Goal: Task Accomplishment & Management: Complete application form

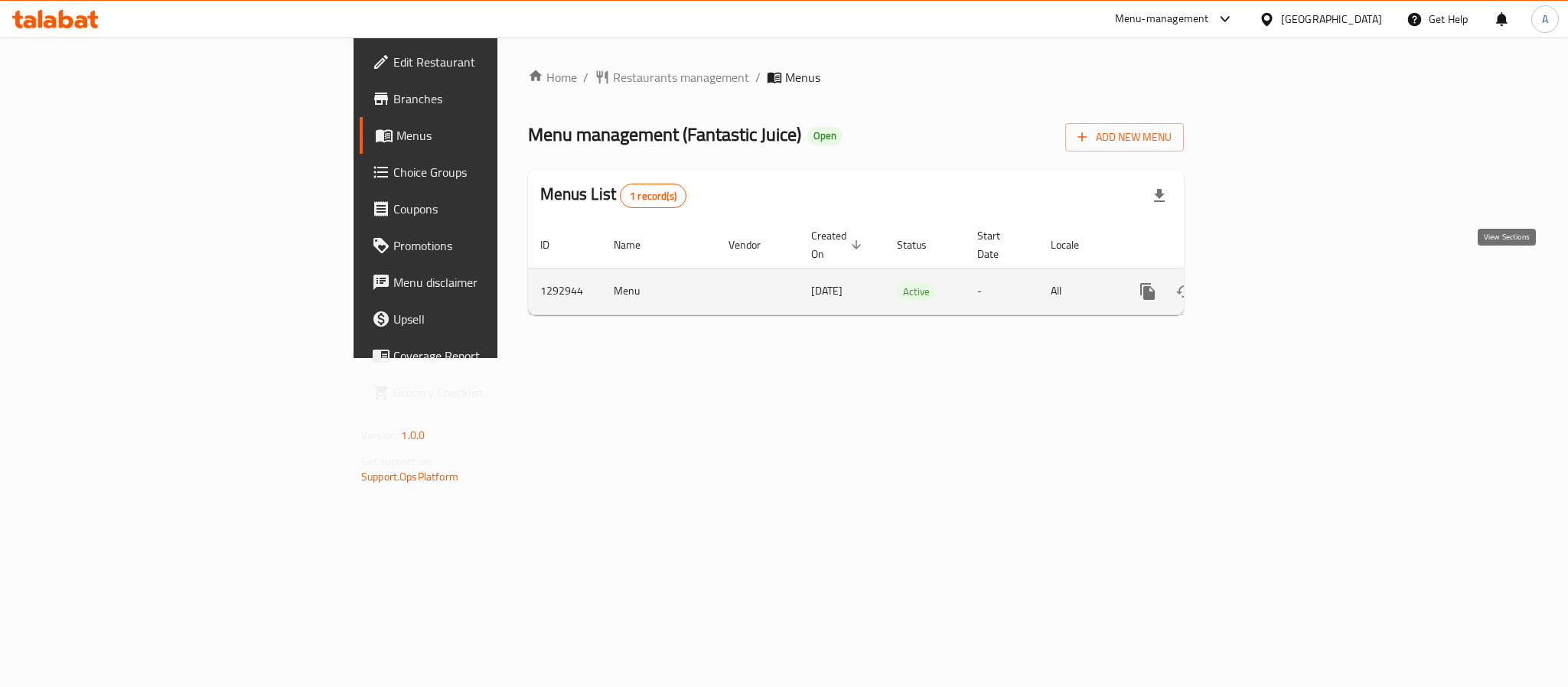
click at [1265, 284] on icon "enhanced table" at bounding box center [1258, 291] width 14 height 14
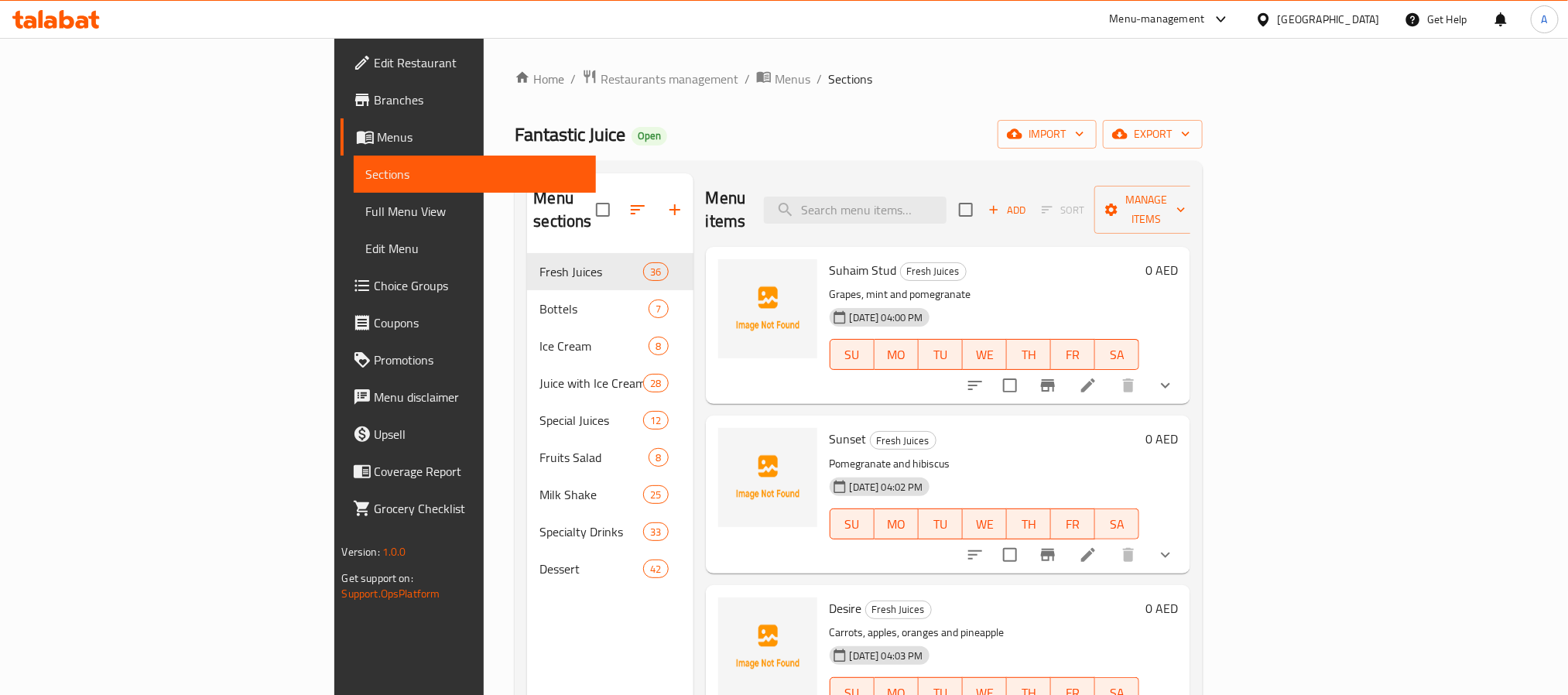
click at [1203, 153] on div "Home / Restaurants management / Menus / Sections Fantastic Juice Open import ex…" at bounding box center [858, 475] width 688 height 811
click at [1190, 140] on span "export" at bounding box center [1152, 134] width 75 height 19
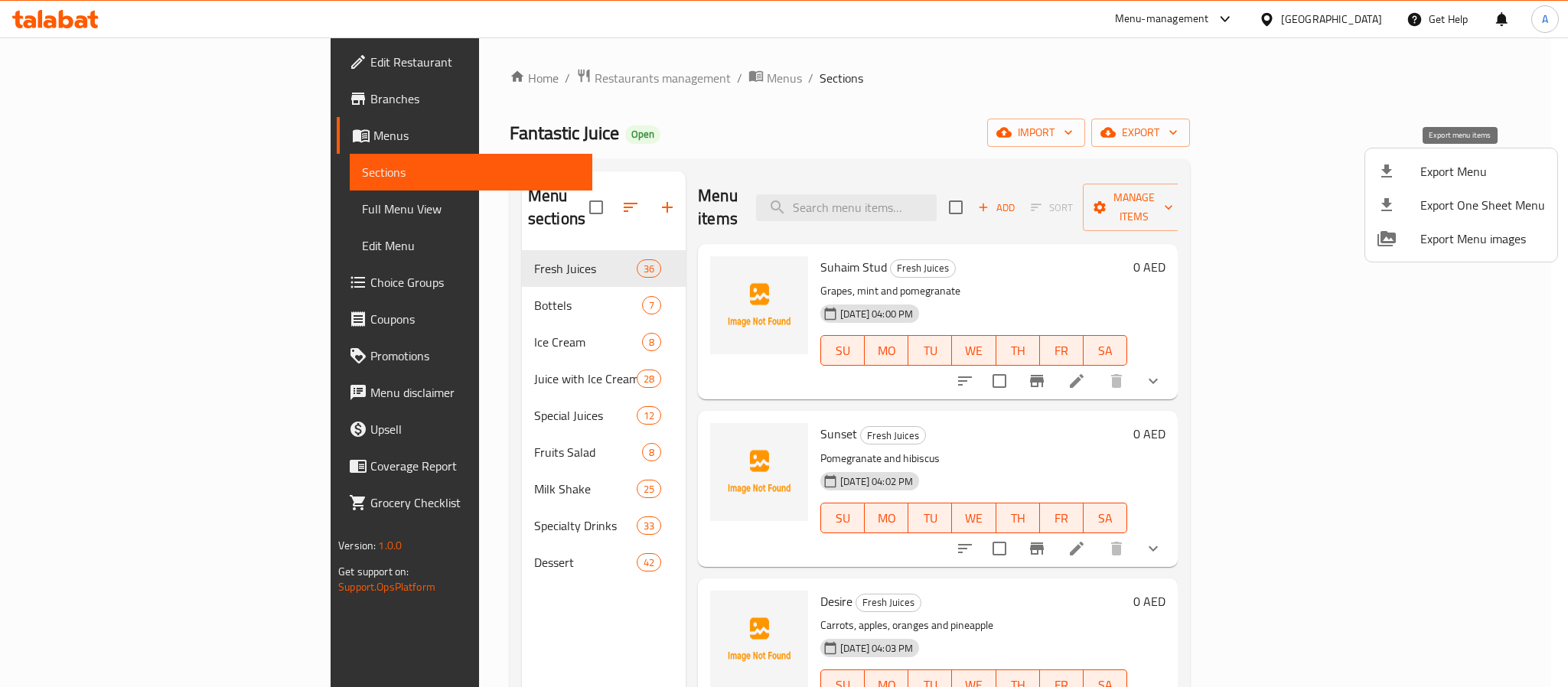
click at [1458, 173] on span "Export Menu" at bounding box center [1483, 171] width 125 height 18
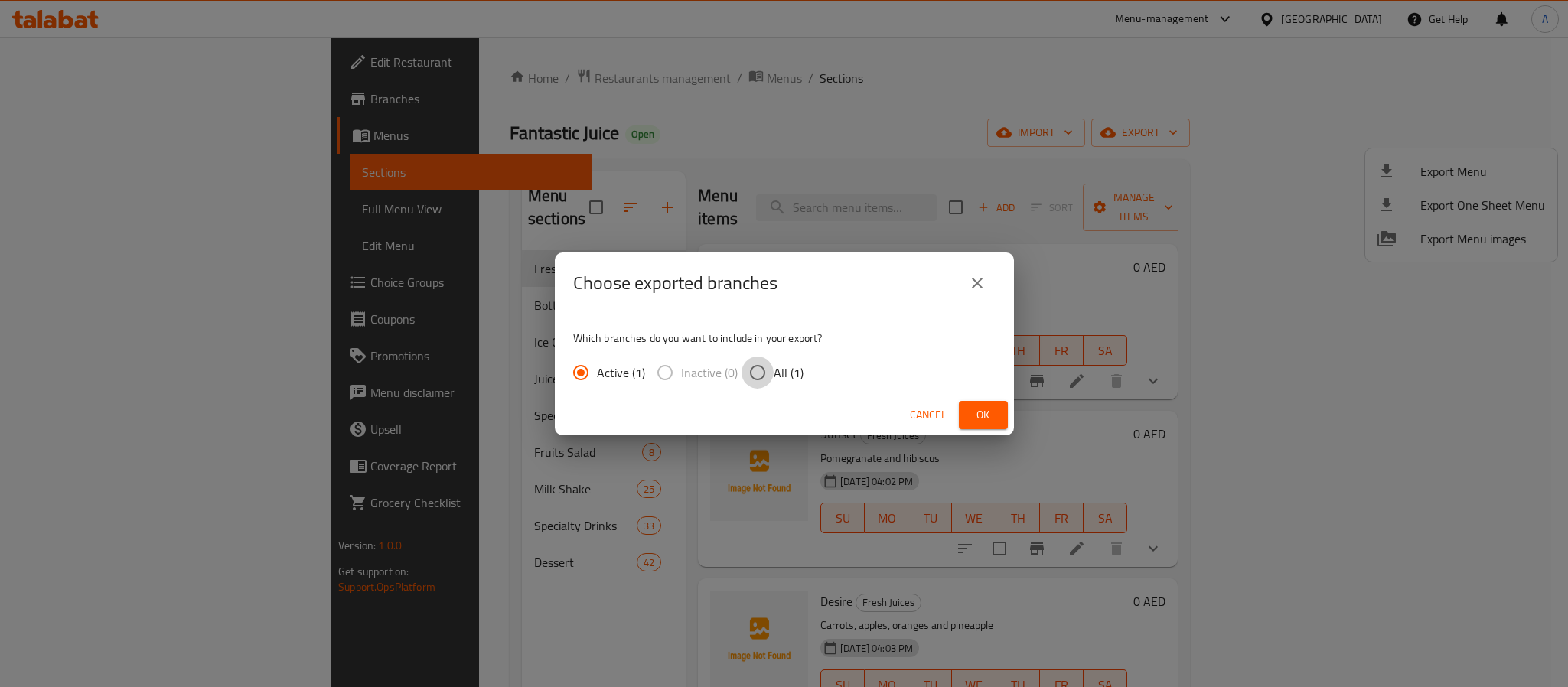
click at [763, 368] on input "All (1)" at bounding box center [757, 372] width 32 height 32
radio input "true"
click at [965, 414] on button "Ok" at bounding box center [983, 415] width 49 height 28
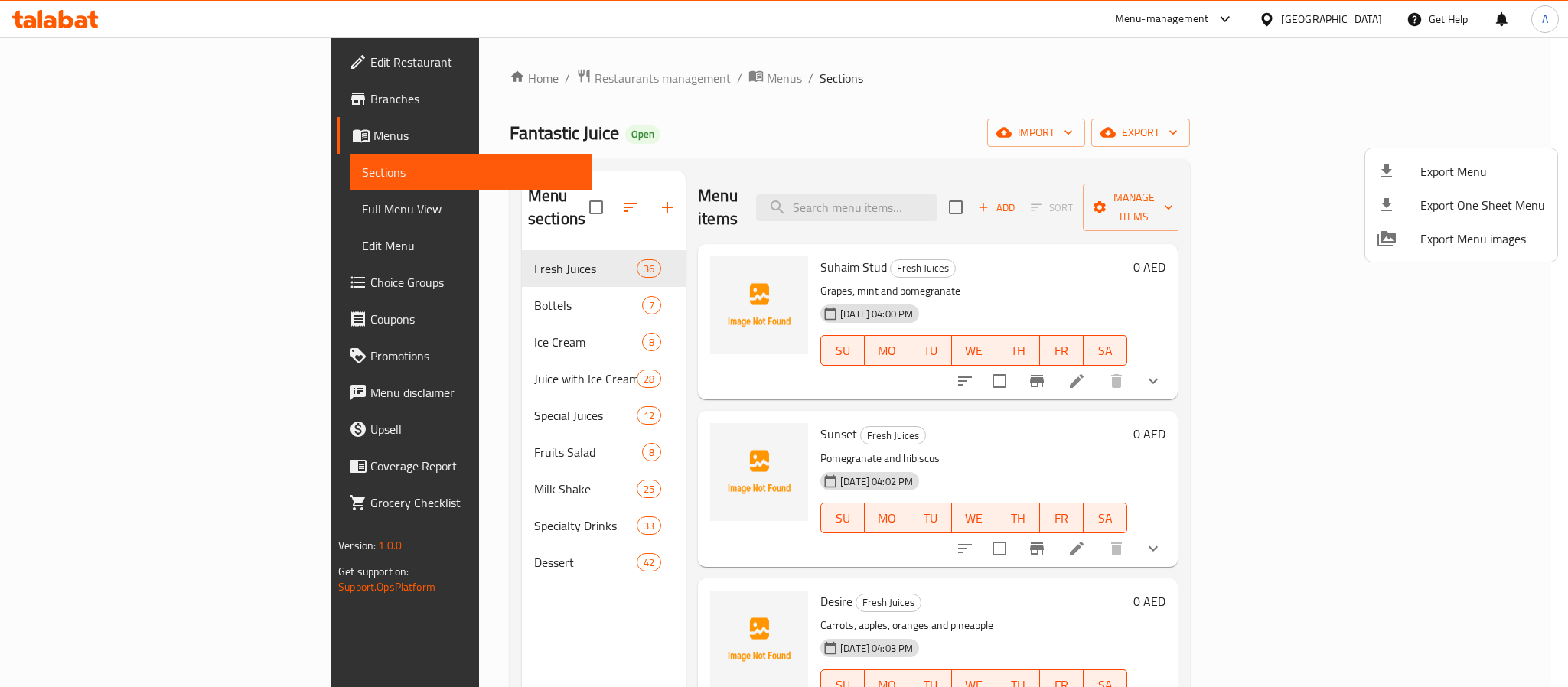
click at [988, 188] on div at bounding box center [784, 343] width 1568 height 687
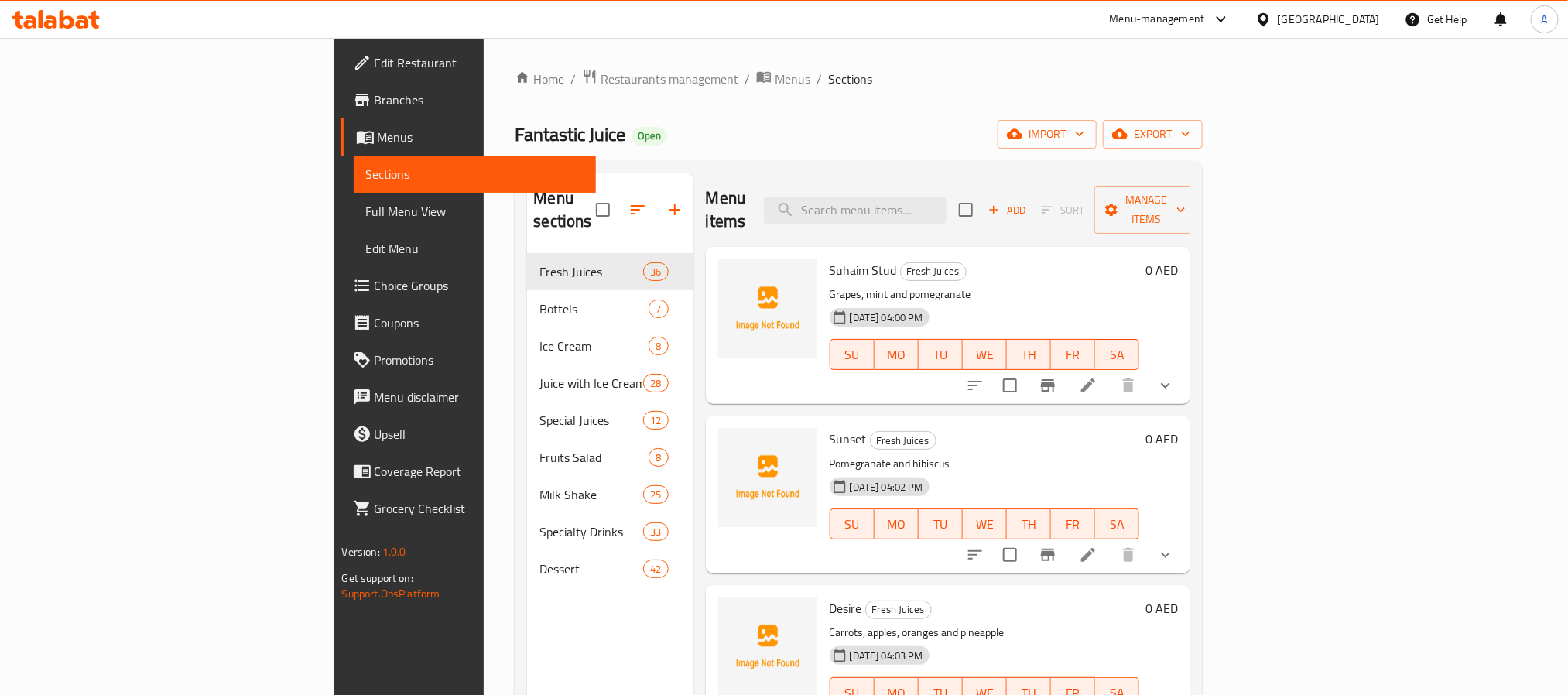
click at [946, 197] on input "search" at bounding box center [855, 210] width 182 height 27
paste input "فخامة"
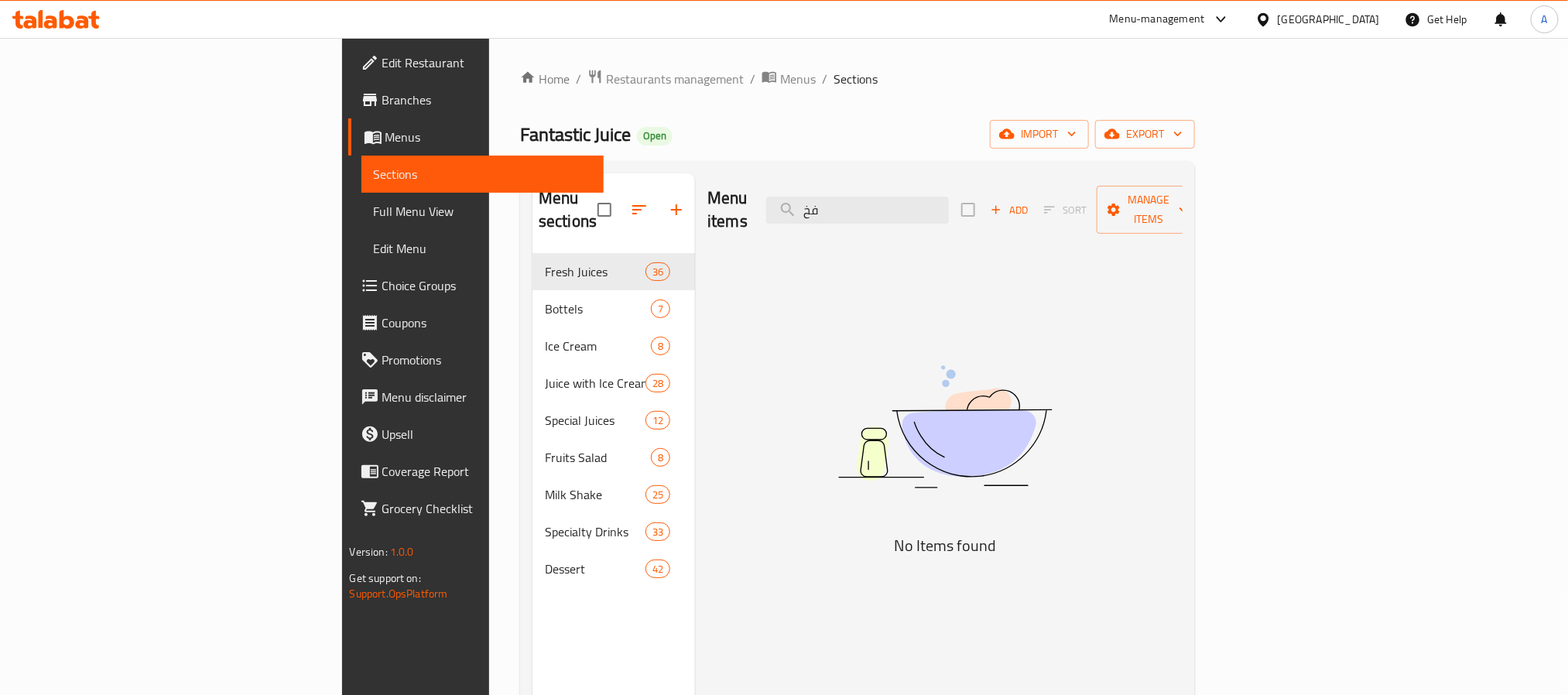
type input "ف"
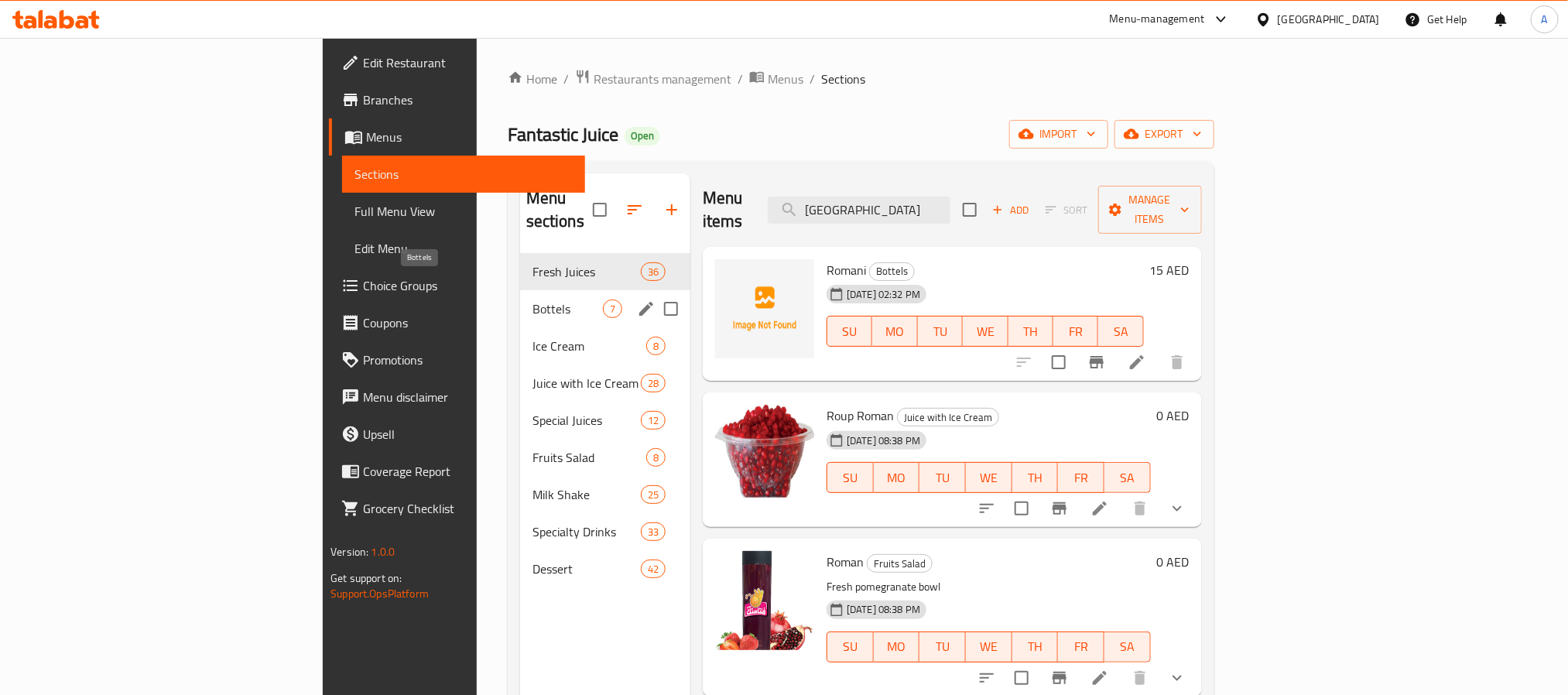
type input "[GEOGRAPHIC_DATA]"
click at [532, 300] on span "Bottels" at bounding box center [567, 308] width 71 height 18
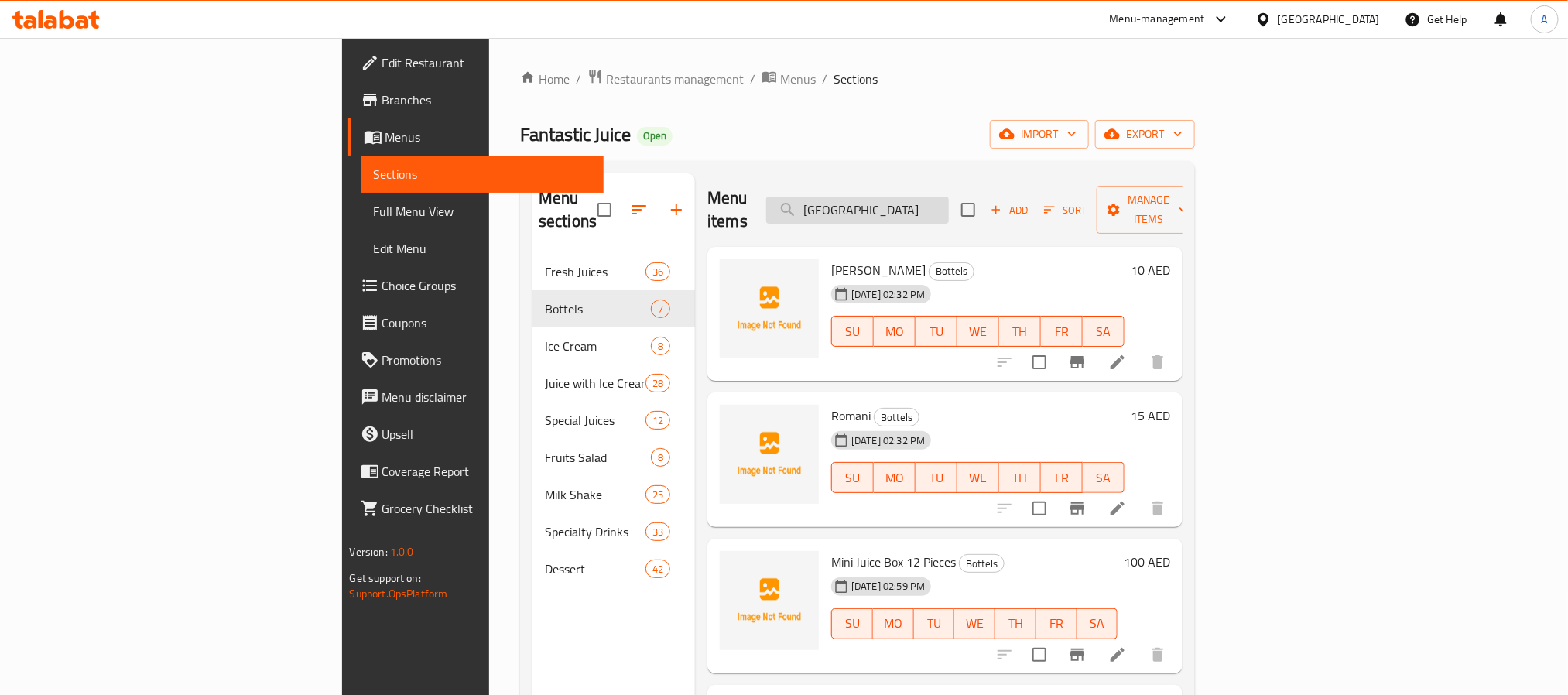
drag, startPoint x: 943, startPoint y: 202, endPoint x: 884, endPoint y: 195, distance: 59.4
click at [884, 197] on input "[GEOGRAPHIC_DATA]" at bounding box center [857, 210] width 182 height 27
click at [948, 198] on input "[GEOGRAPHIC_DATA]" at bounding box center [857, 210] width 182 height 27
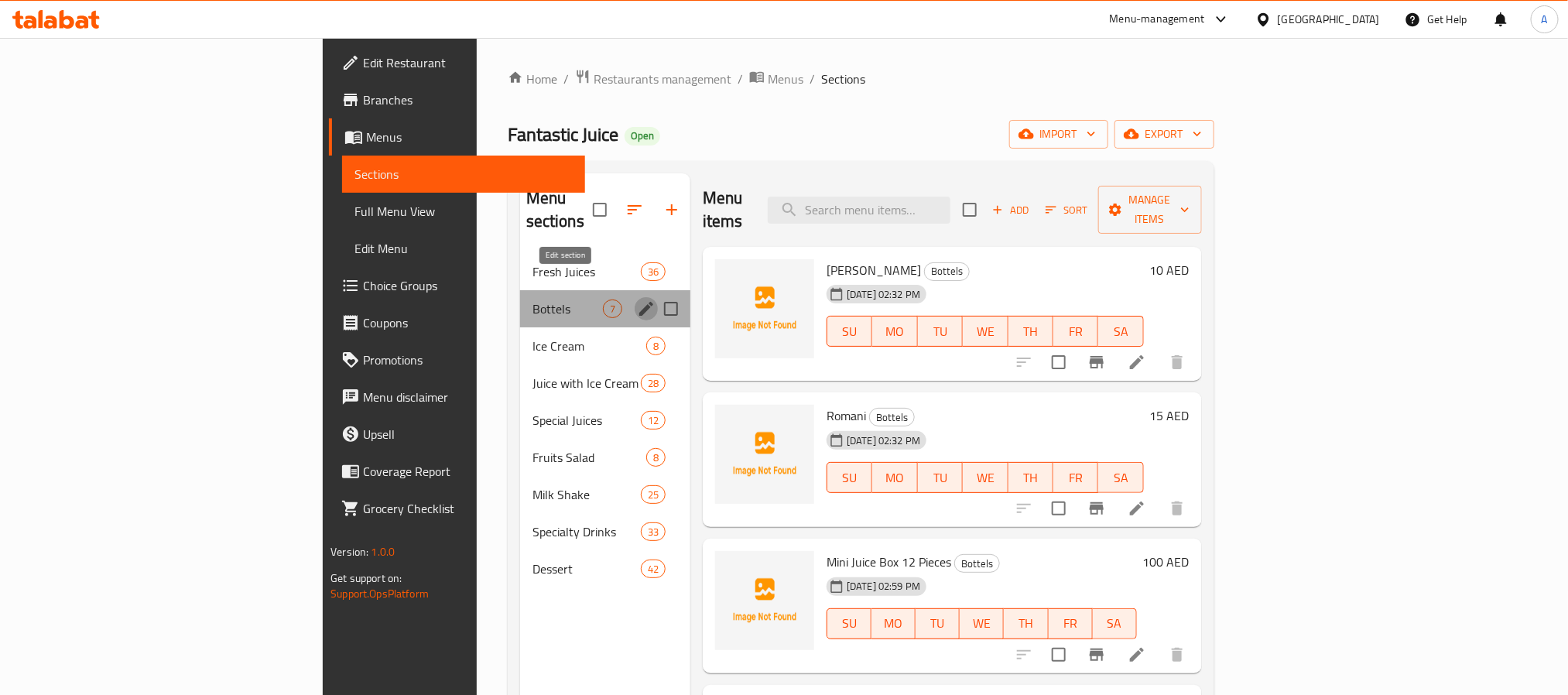
click at [637, 300] on icon "edit" at bounding box center [646, 308] width 18 height 18
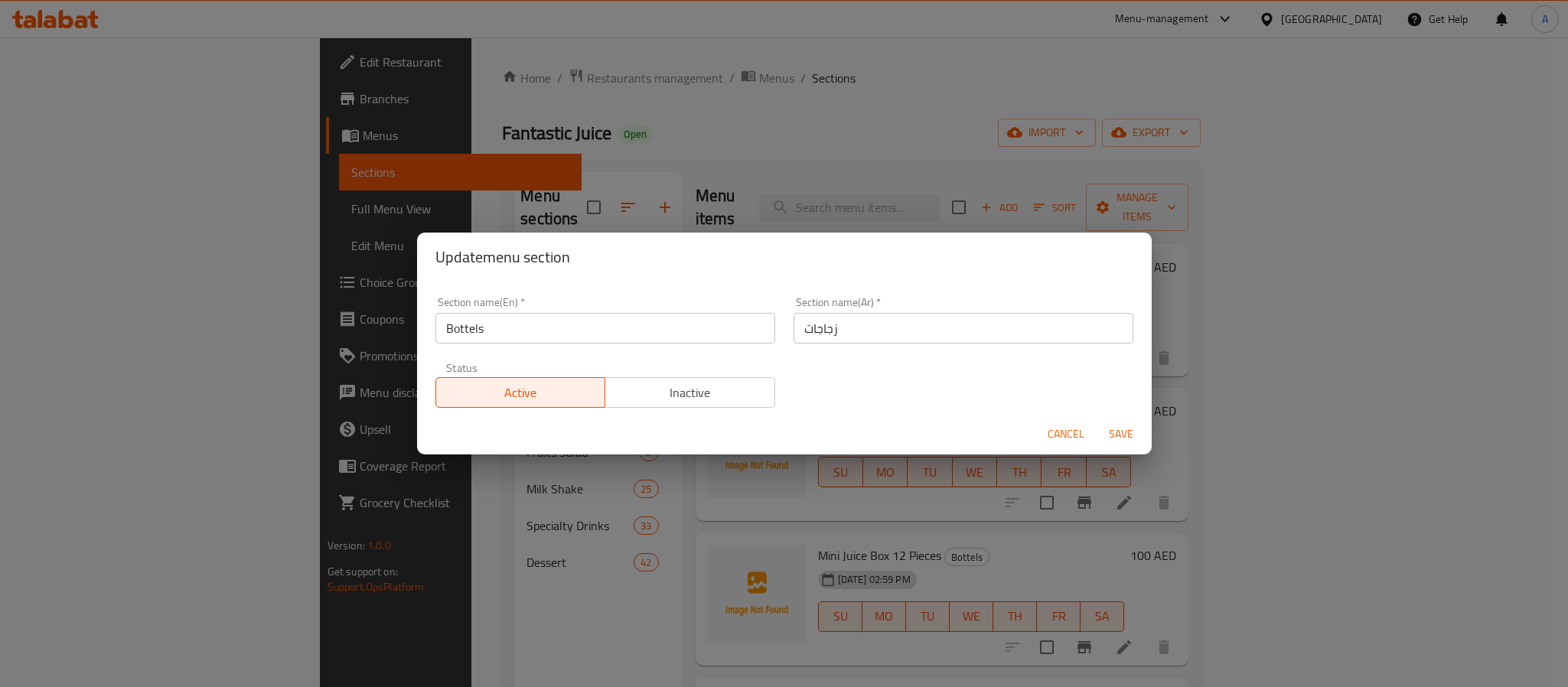
click at [1070, 432] on span "Cancel" at bounding box center [1066, 434] width 37 height 19
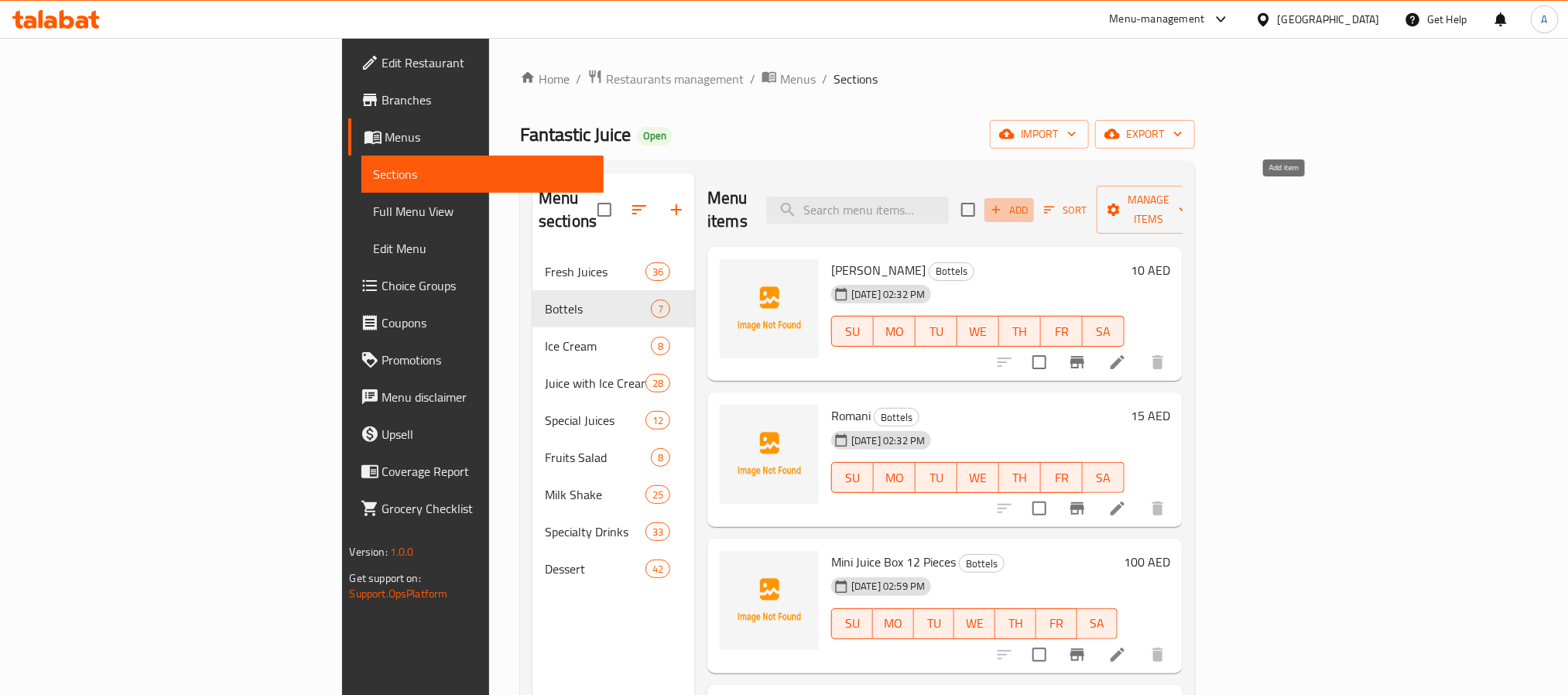
click at [1030, 201] on span "Add" at bounding box center [1009, 210] width 42 height 17
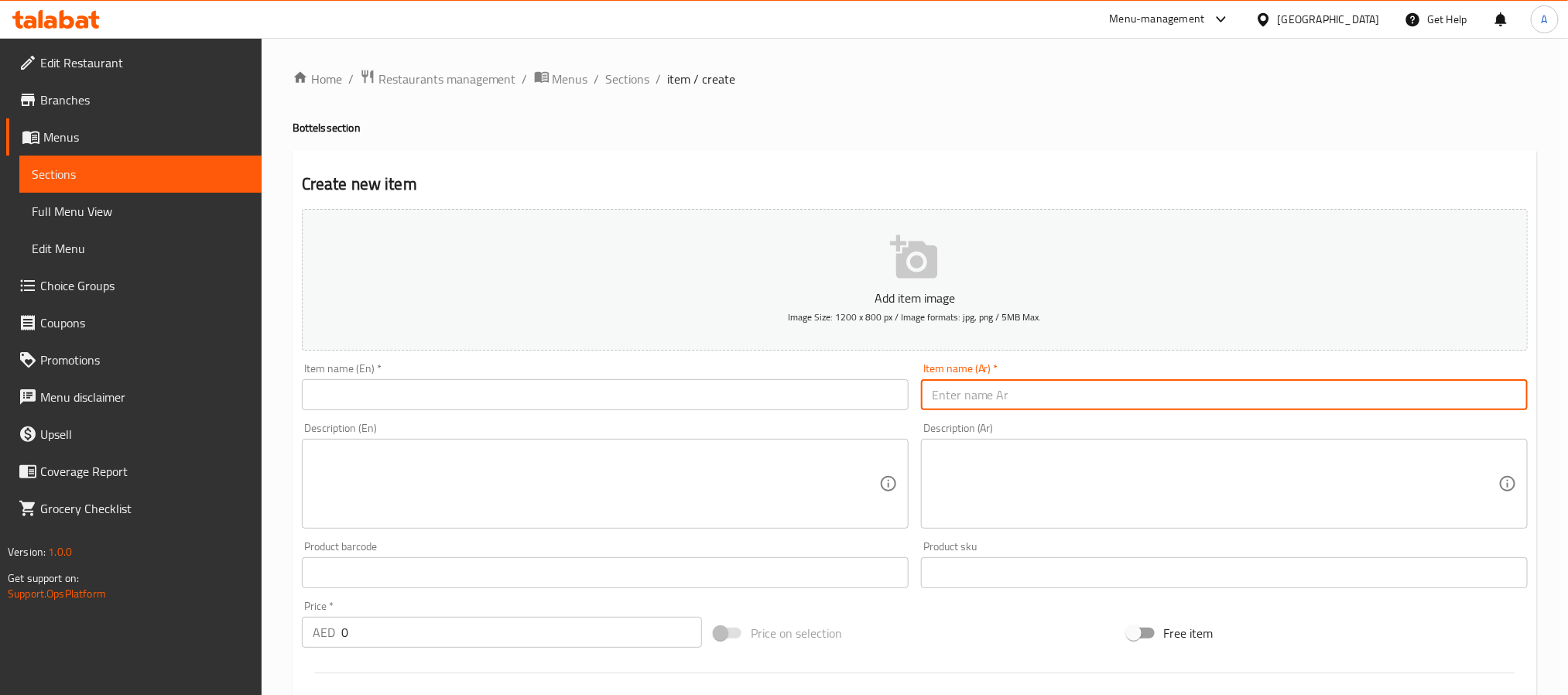
click at [1051, 399] on input "text" at bounding box center [1224, 395] width 607 height 31
type input "r"
type input "فخامة"
click at [423, 384] on input "text" at bounding box center [605, 395] width 607 height 31
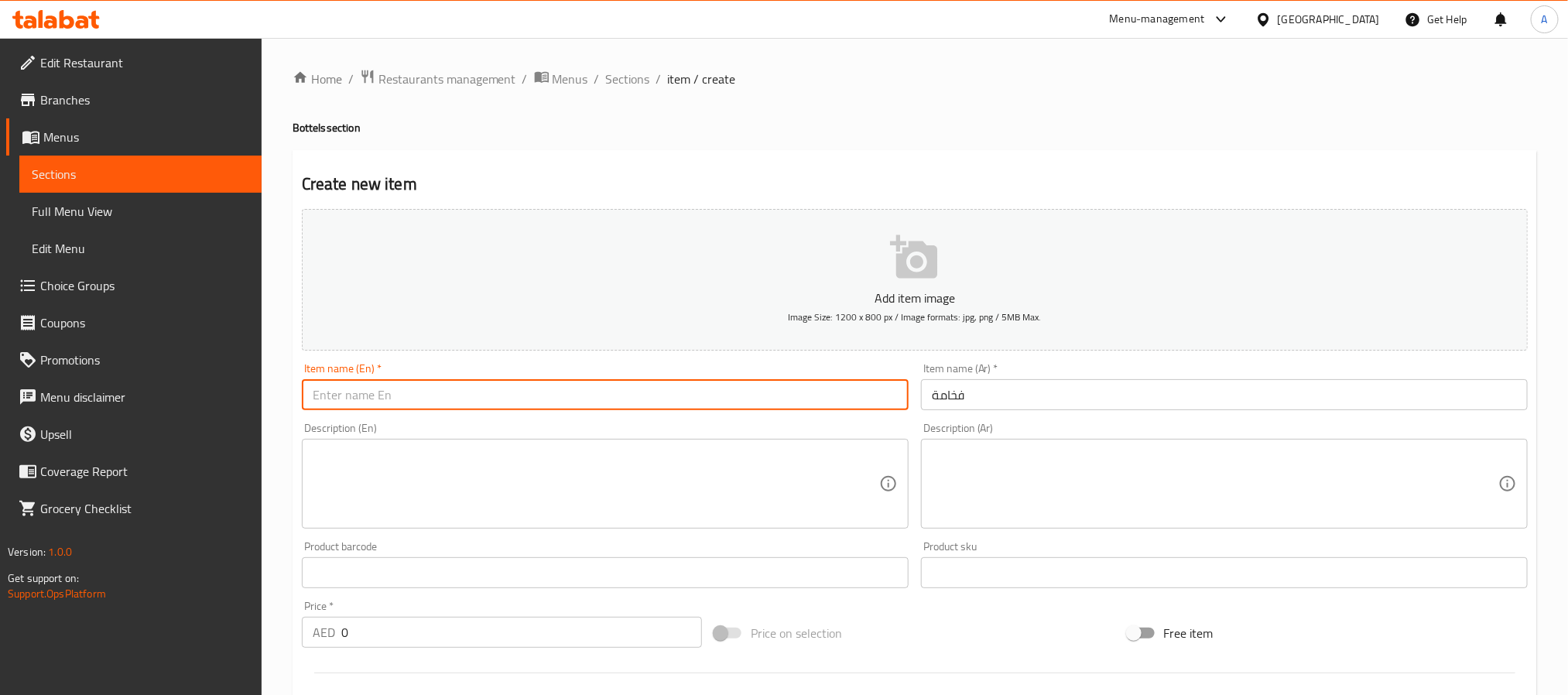
type input "ب"
type input "Fakhama"
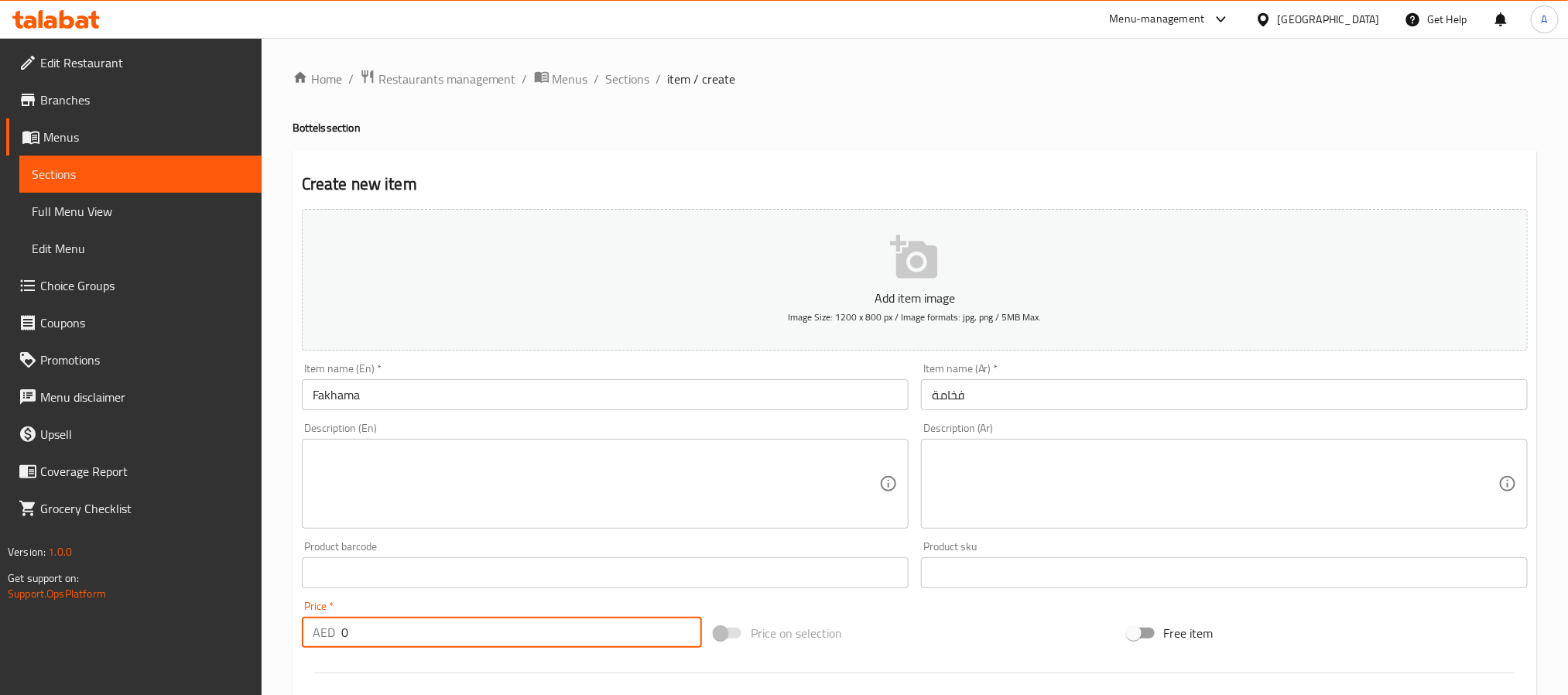
drag, startPoint x: 372, startPoint y: 620, endPoint x: 320, endPoint y: 618, distance: 52.0
click at [320, 618] on div "AED 0 Price *" at bounding box center [502, 632] width 400 height 31
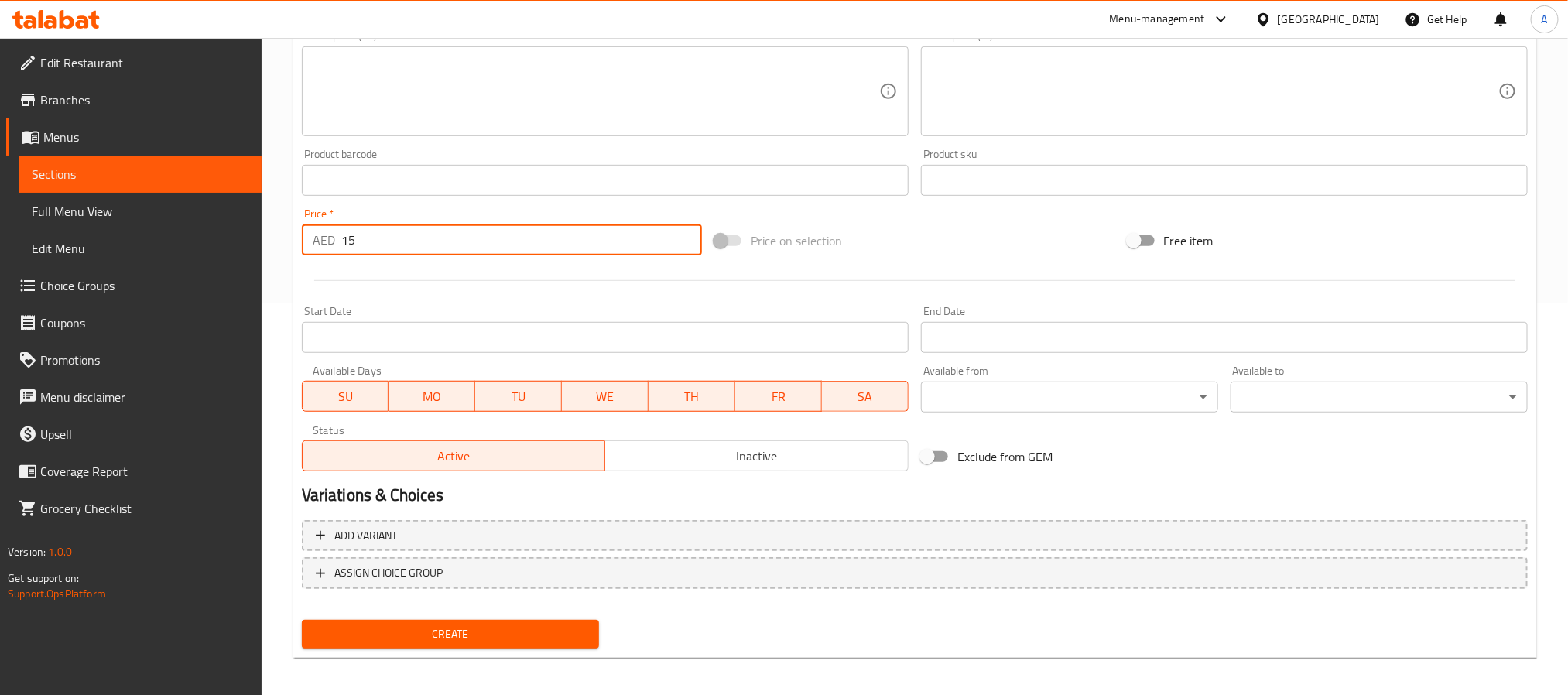
scroll to position [397, 0]
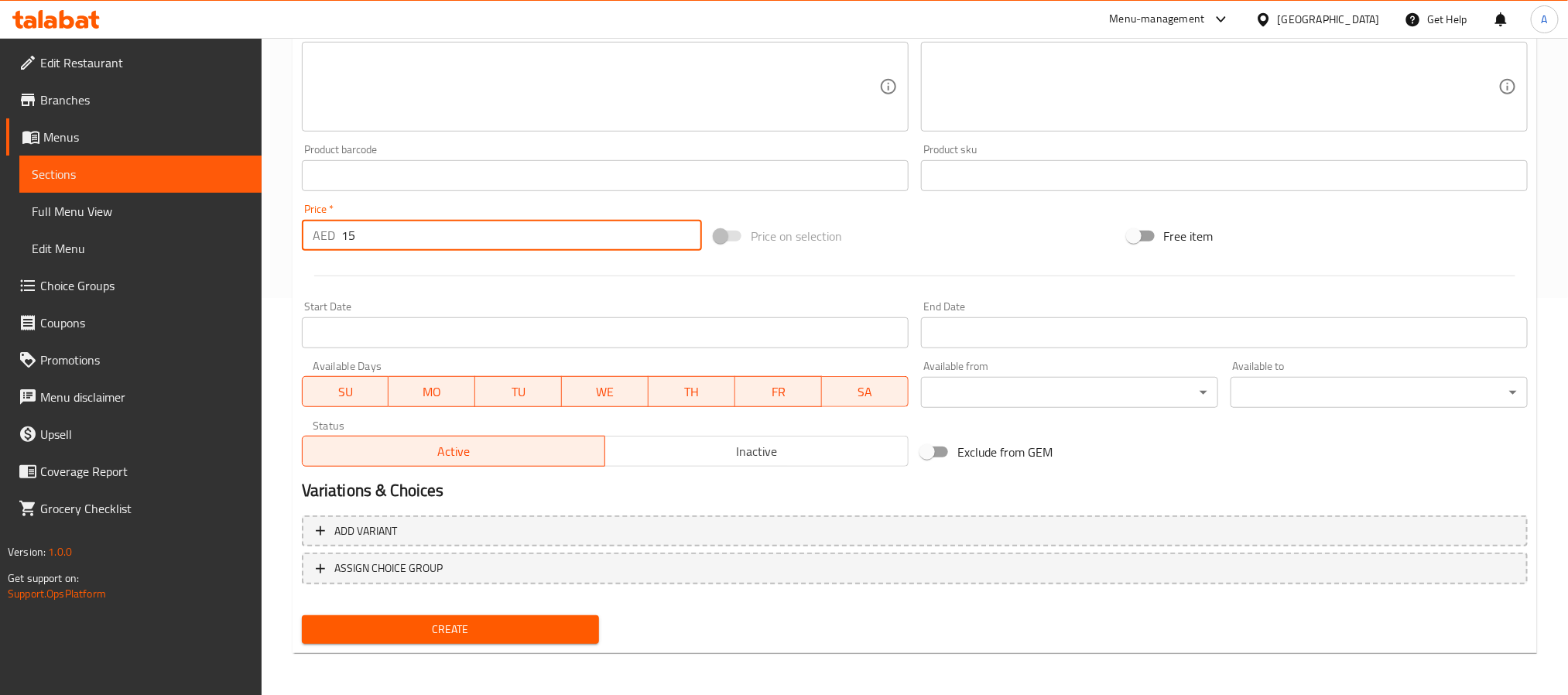
type input "15"
click at [498, 625] on span "Create" at bounding box center [450, 629] width 273 height 19
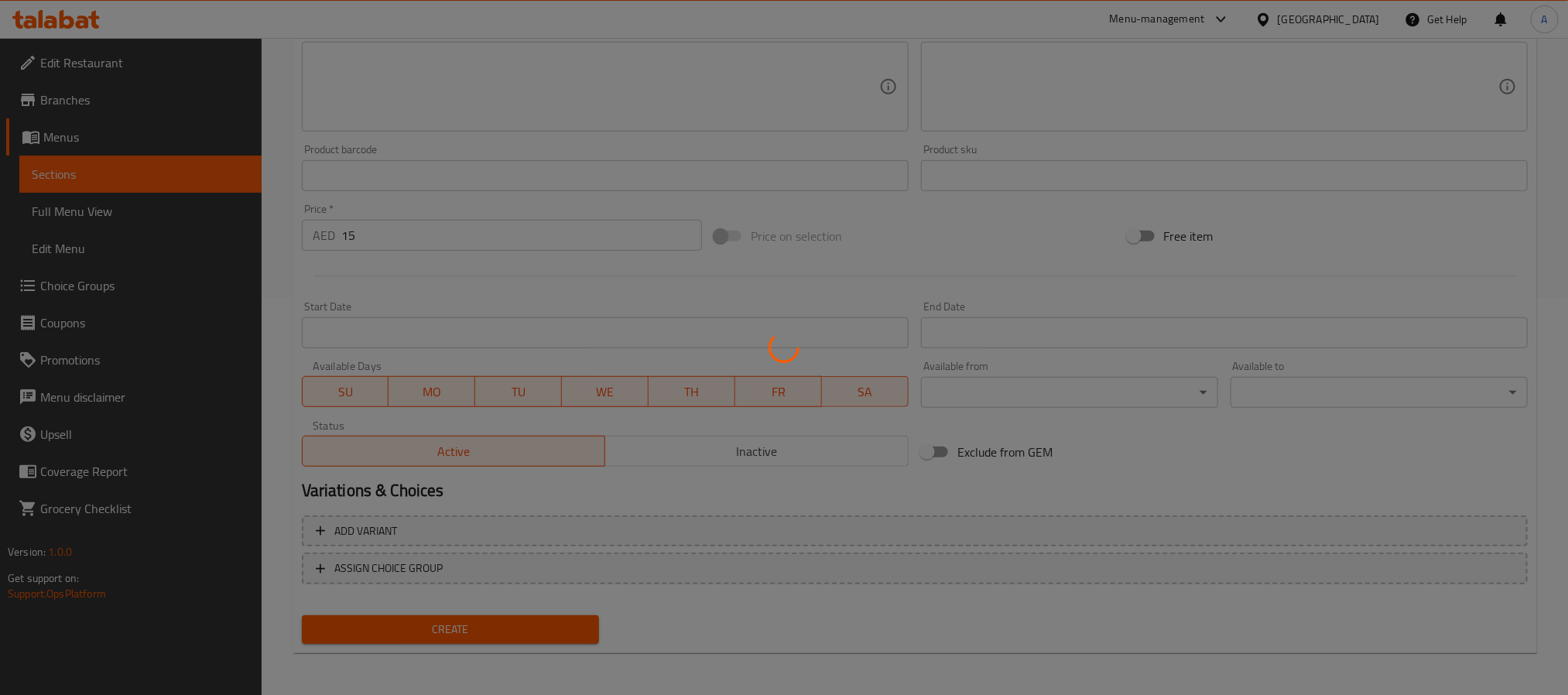
type input "0"
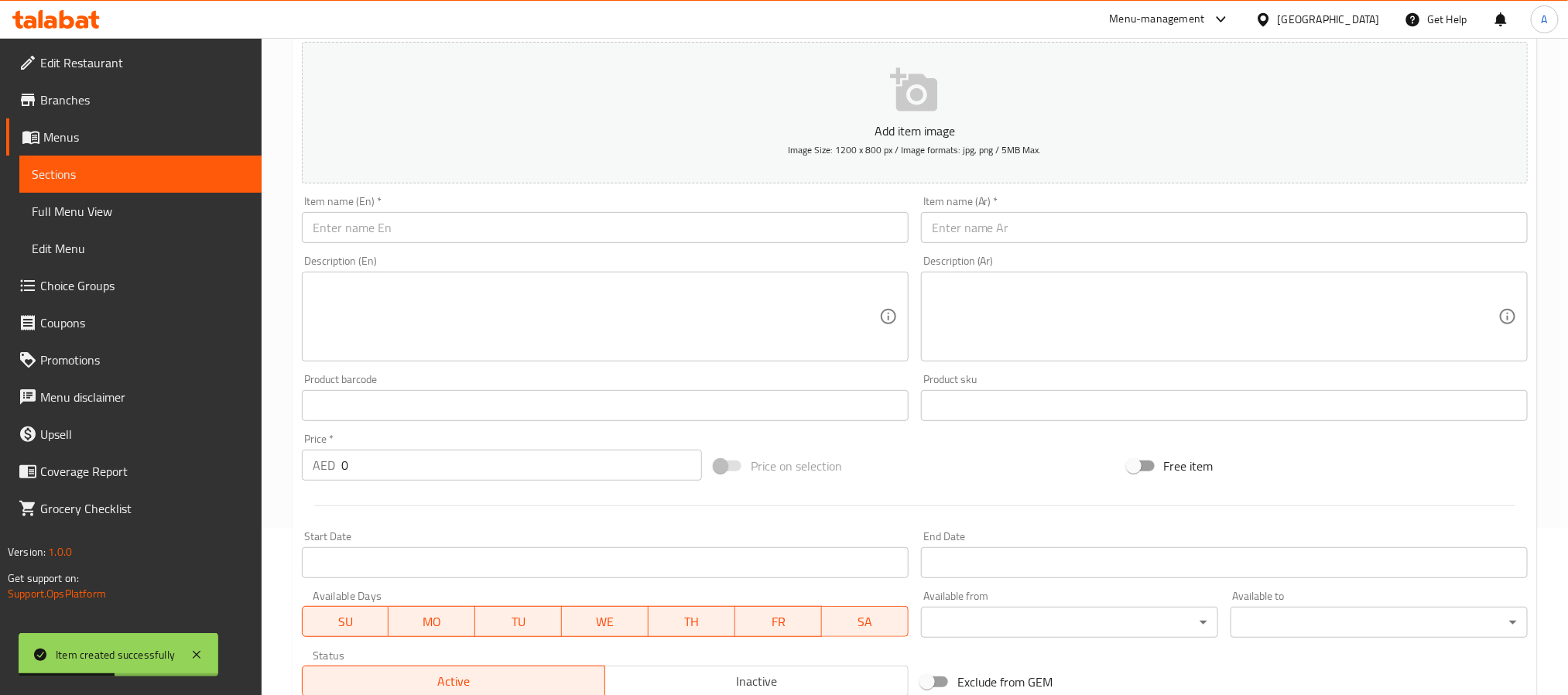
scroll to position [165, 0]
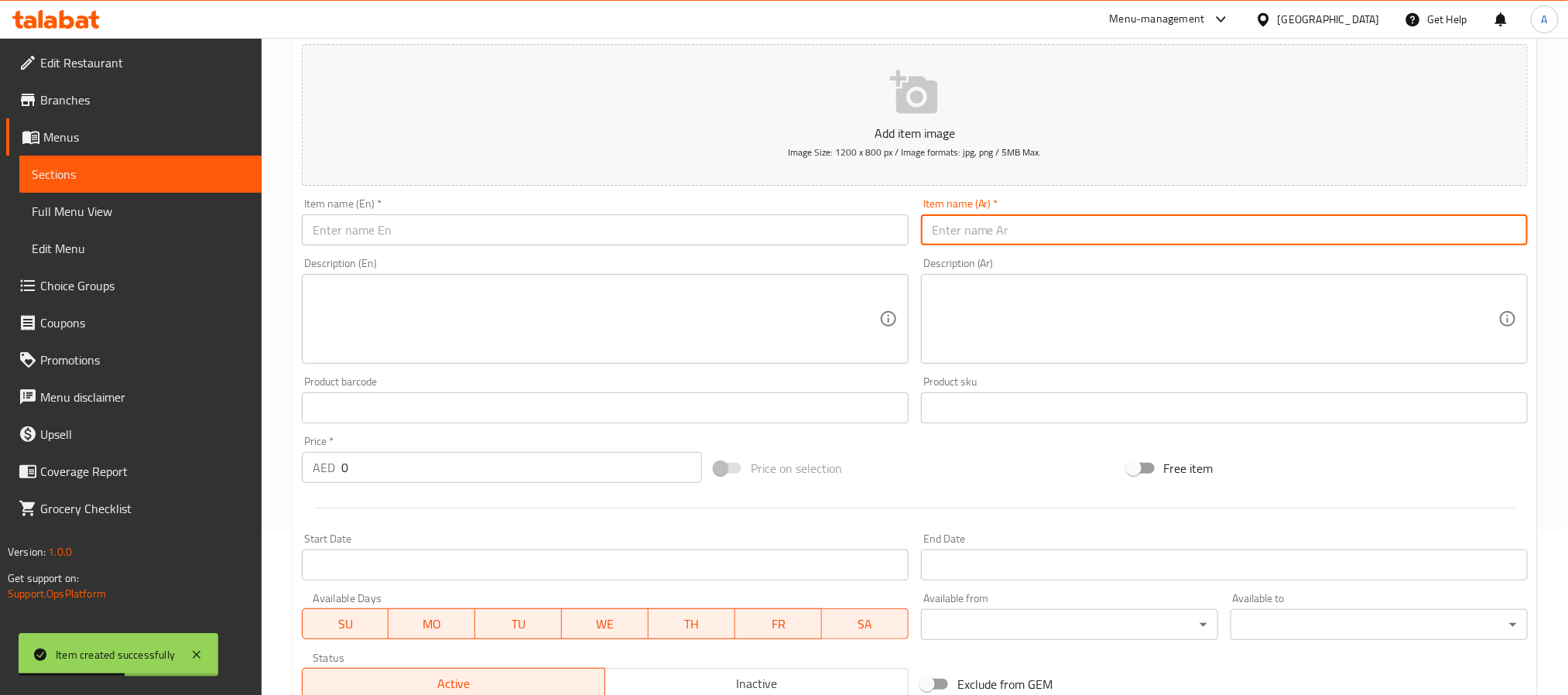
click at [1061, 223] on input "text" at bounding box center [1224, 230] width 607 height 31
paste input "- بوكس الأصدقاء 15 حبة"
drag, startPoint x: 940, startPoint y: 230, endPoint x: 897, endPoint y: 227, distance: 43.1
click at [897, 227] on div "Add item image Image Size: 1200 x 800 px / Image formats: jpg, png / 5MB Max. I…" at bounding box center [914, 372] width 1238 height 667
click at [1001, 227] on input "بوكس الأصدقاء 15 حبة" at bounding box center [1224, 230] width 607 height 31
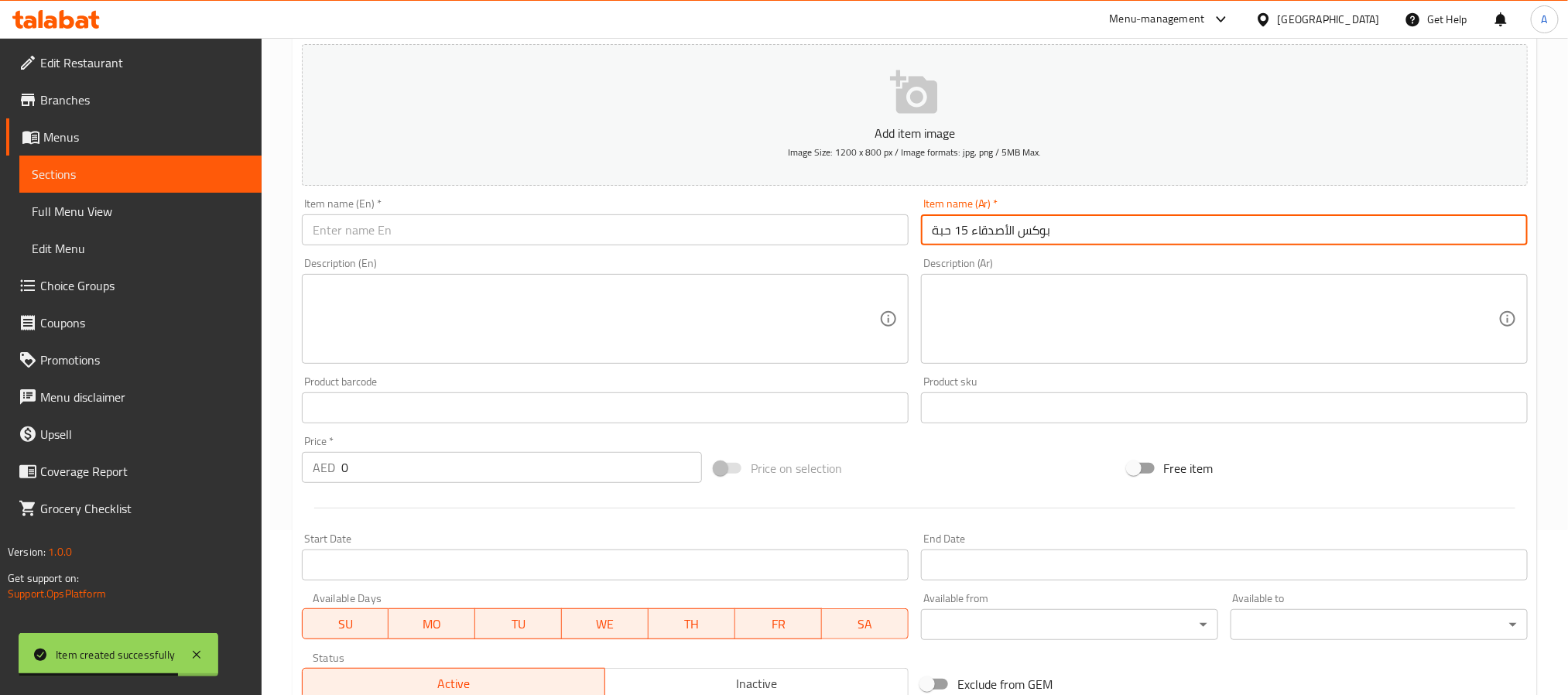
click at [1001, 227] on input "بوكس الأصدقاء 15 حبة" at bounding box center [1224, 230] width 607 height 31
type input "بوكس الأصدقاء 15 حبة"
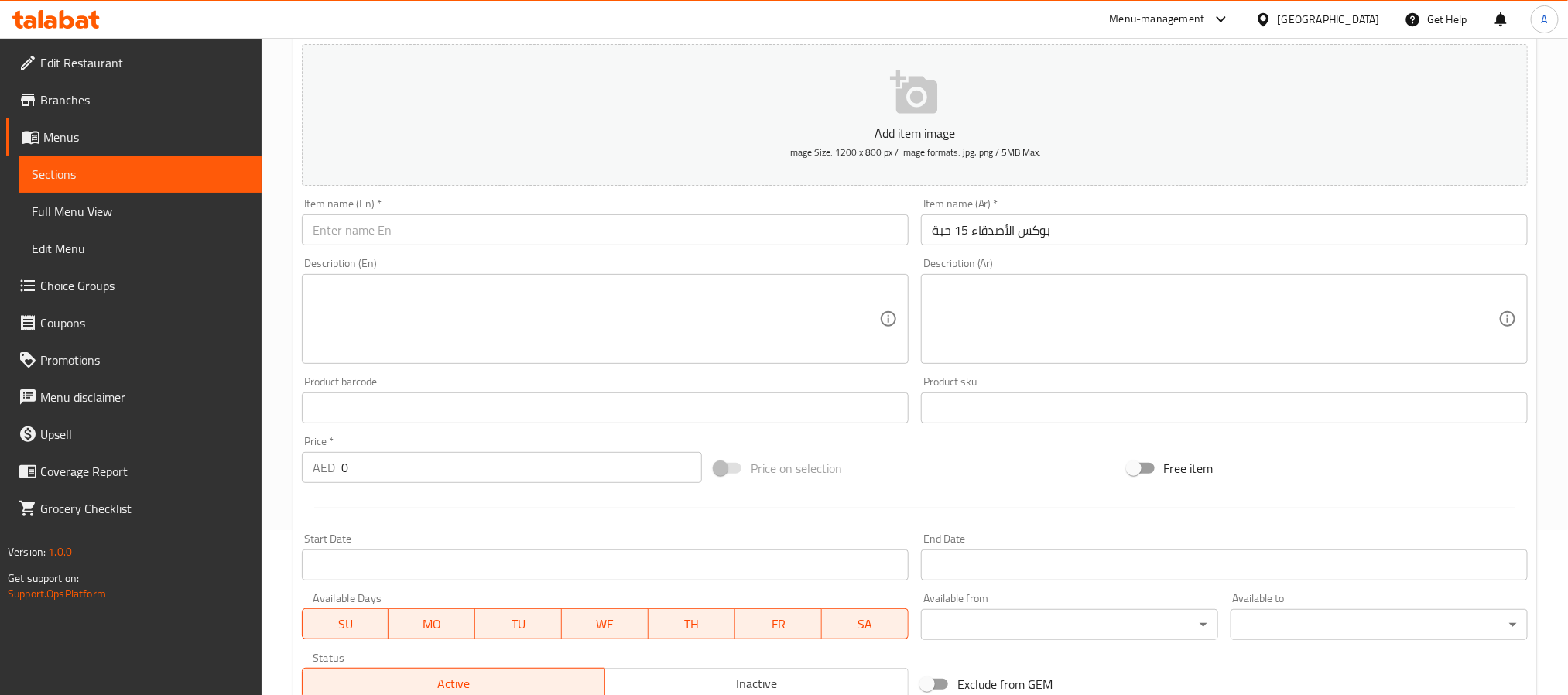
click at [546, 235] on input "text" at bounding box center [605, 230] width 607 height 31
paste input "Friends Box 15 pieces"
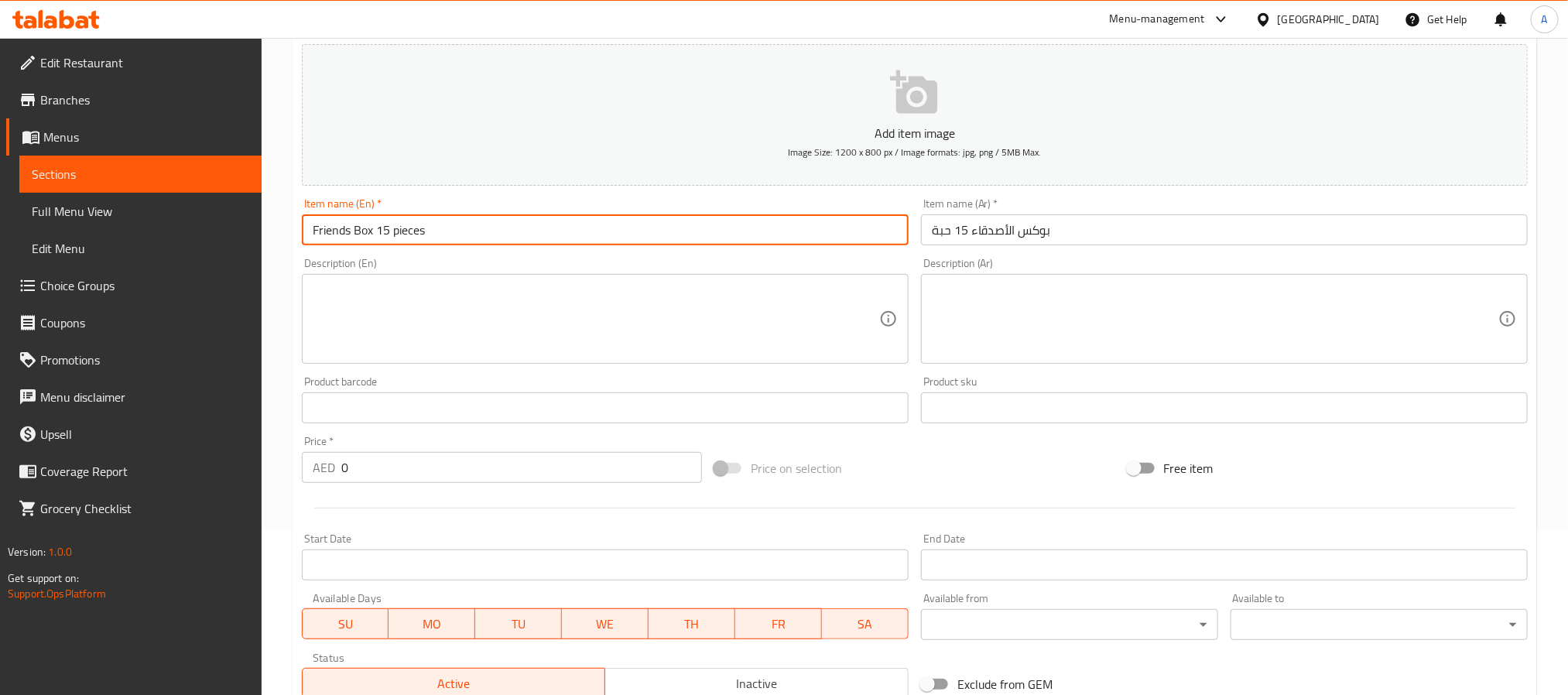
click at [546, 235] on input "Friends Box 15 pieces" at bounding box center [605, 230] width 607 height 31
type input "Friends Box 15 pieces"
click at [994, 228] on input "بوكس الأصدقاء 15 حبة" at bounding box center [1224, 230] width 607 height 31
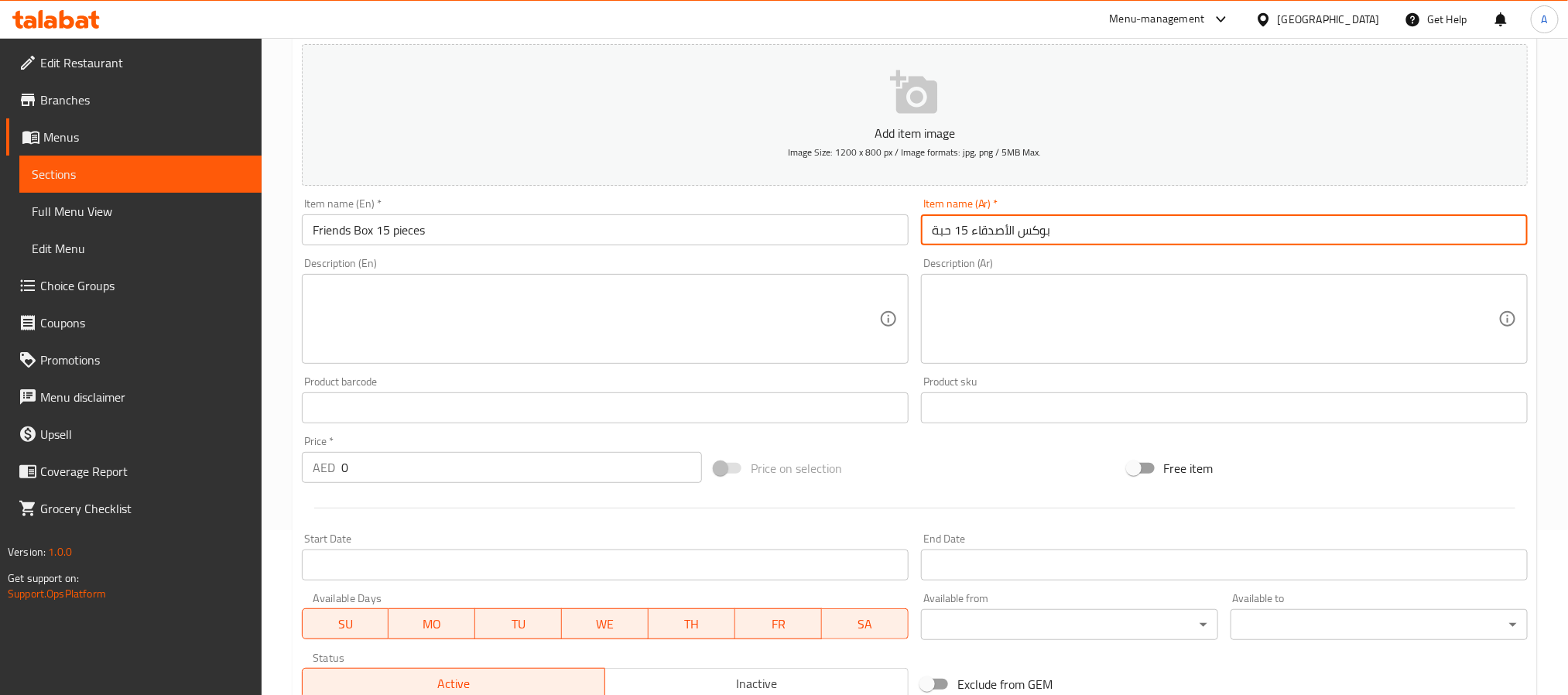
click at [994, 228] on input "بوكس الأصدقاء 15 حبة" at bounding box center [1224, 230] width 607 height 31
paste input "صدقاء10 حبات"
type input "بوكس الاصدقاء10 حبات"
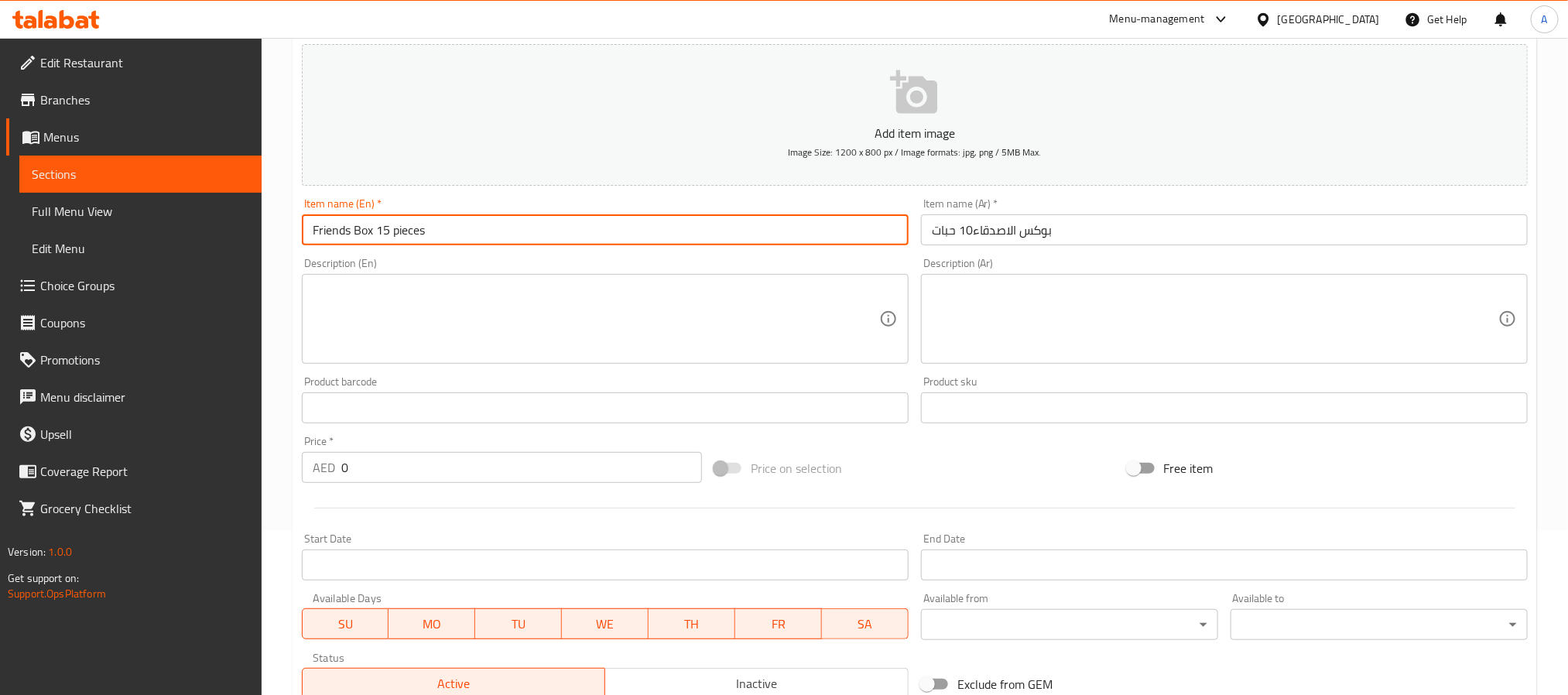
click at [387, 232] on input "Friends Box 15 pieces" at bounding box center [605, 230] width 607 height 31
type input "Friends Box 10 pieces"
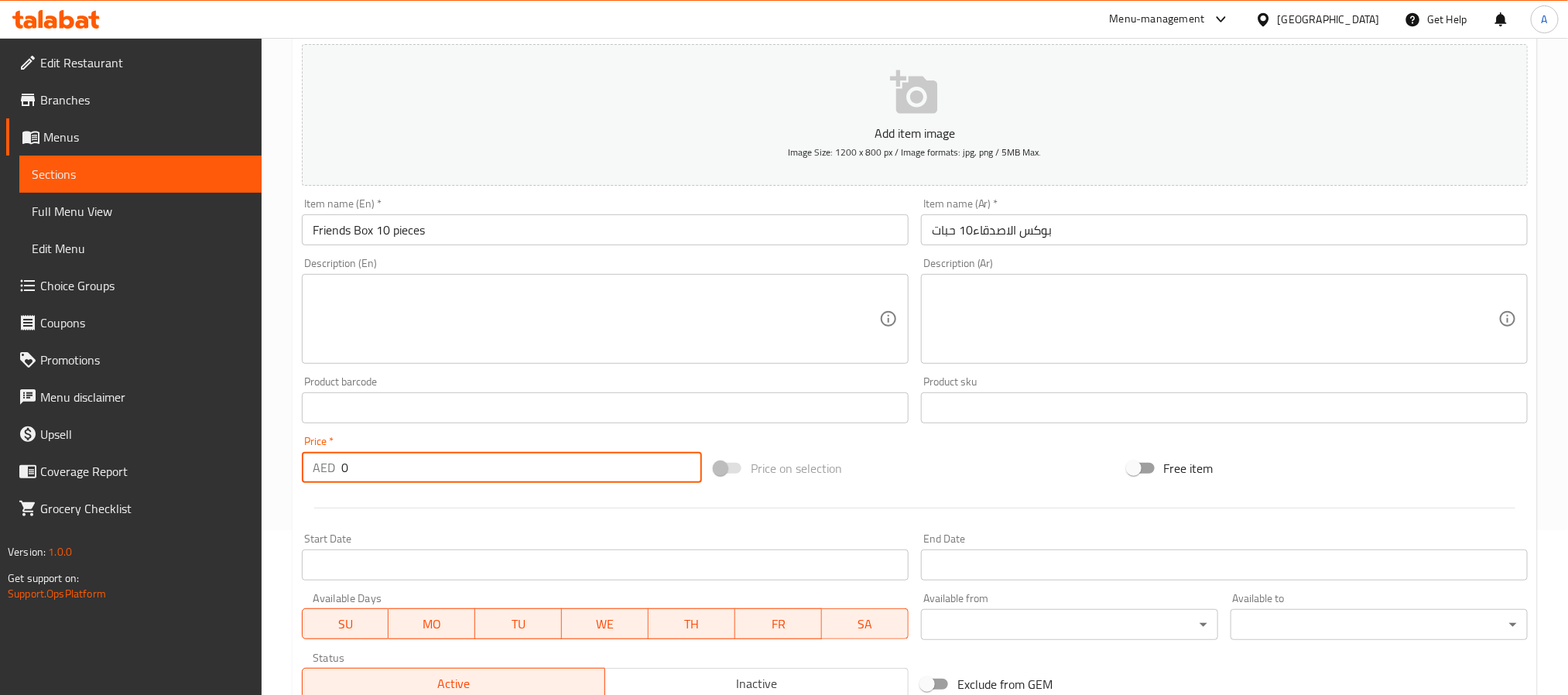
click at [344, 464] on input "0" at bounding box center [521, 467] width 361 height 31
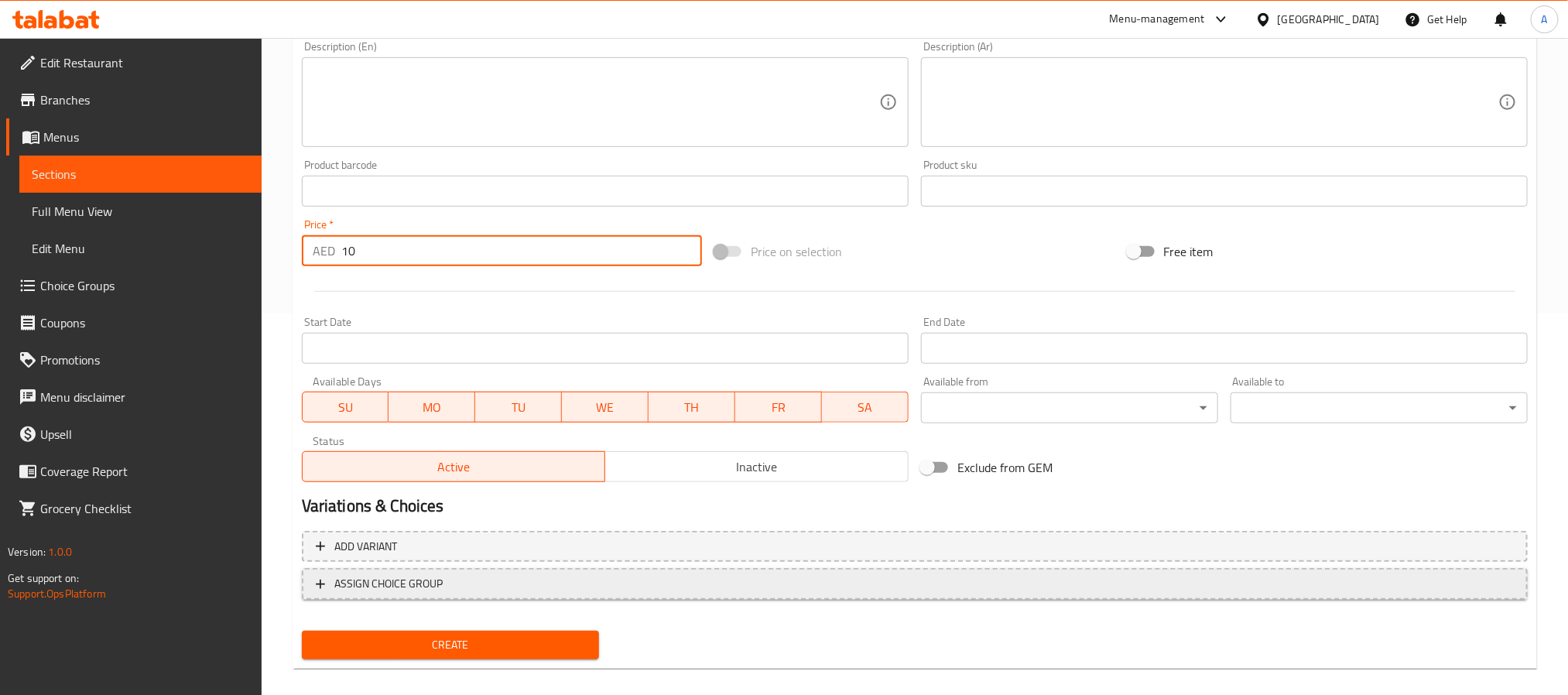
scroll to position [397, 0]
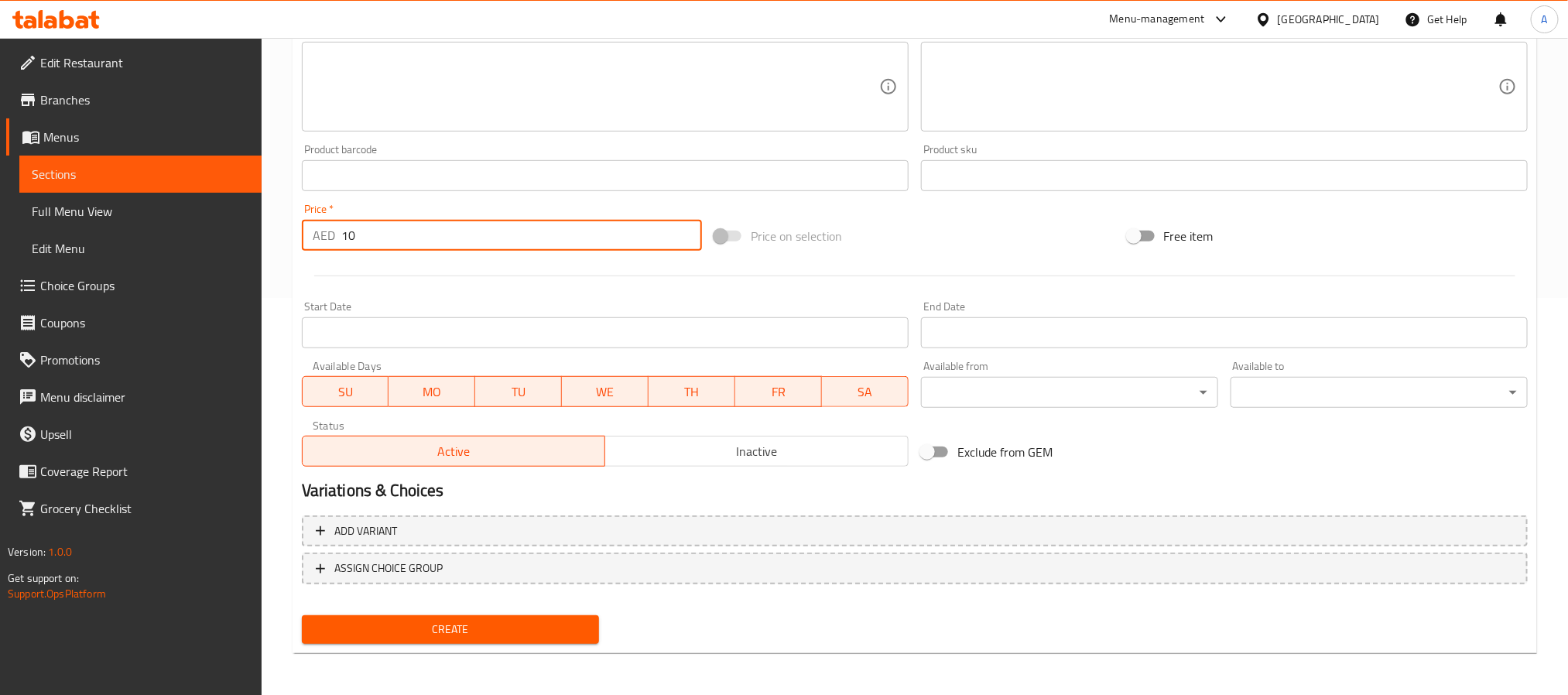
type input "10"
click at [555, 627] on span "Create" at bounding box center [450, 629] width 273 height 19
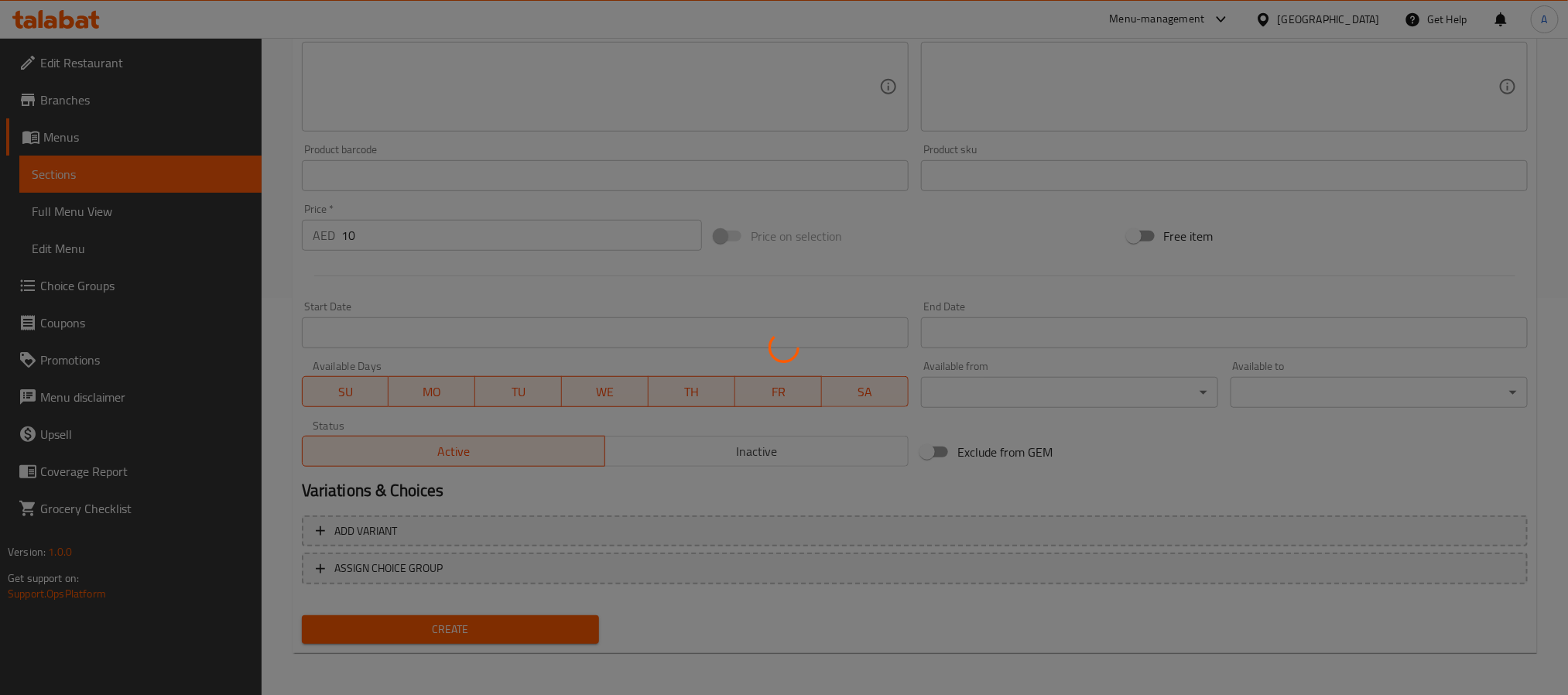
type input "0"
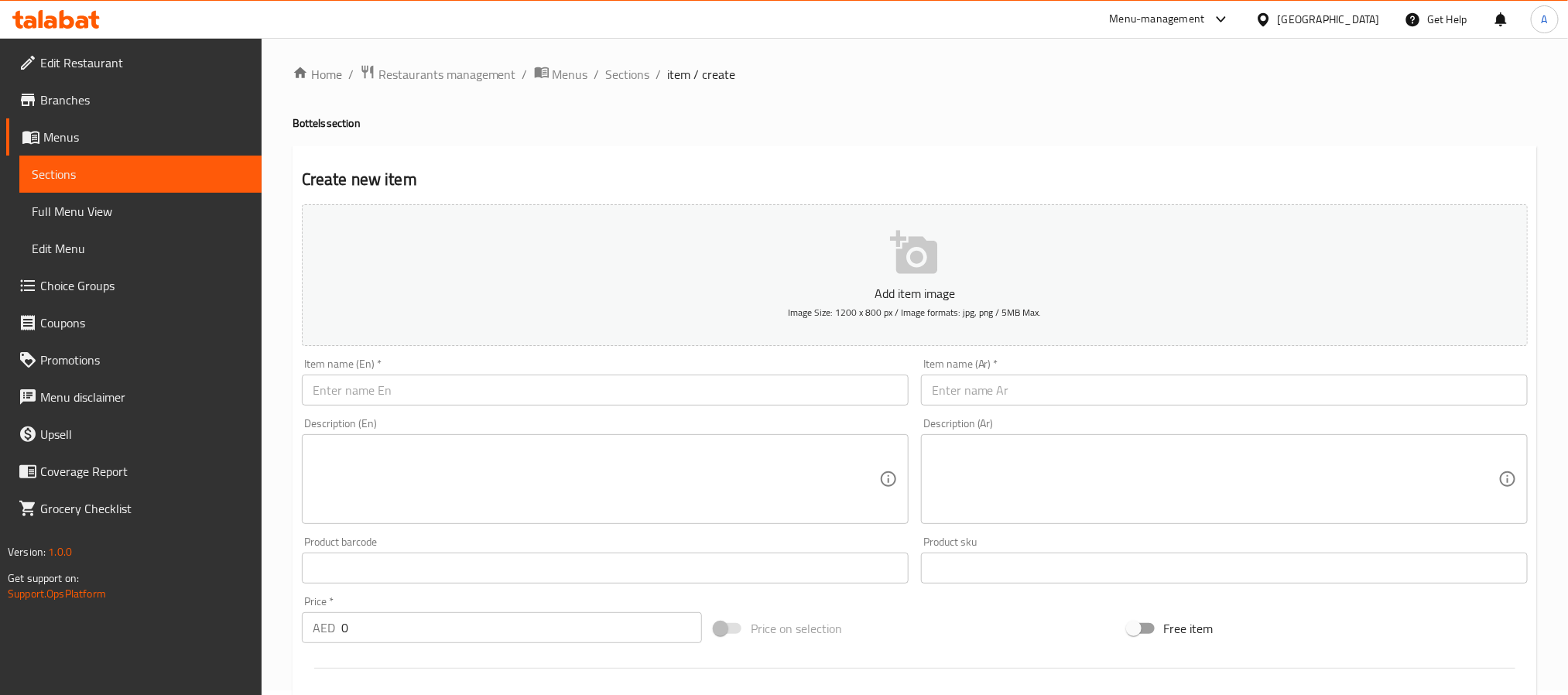
scroll to position [0, 0]
click at [623, 74] on span "Sections" at bounding box center [628, 78] width 44 height 18
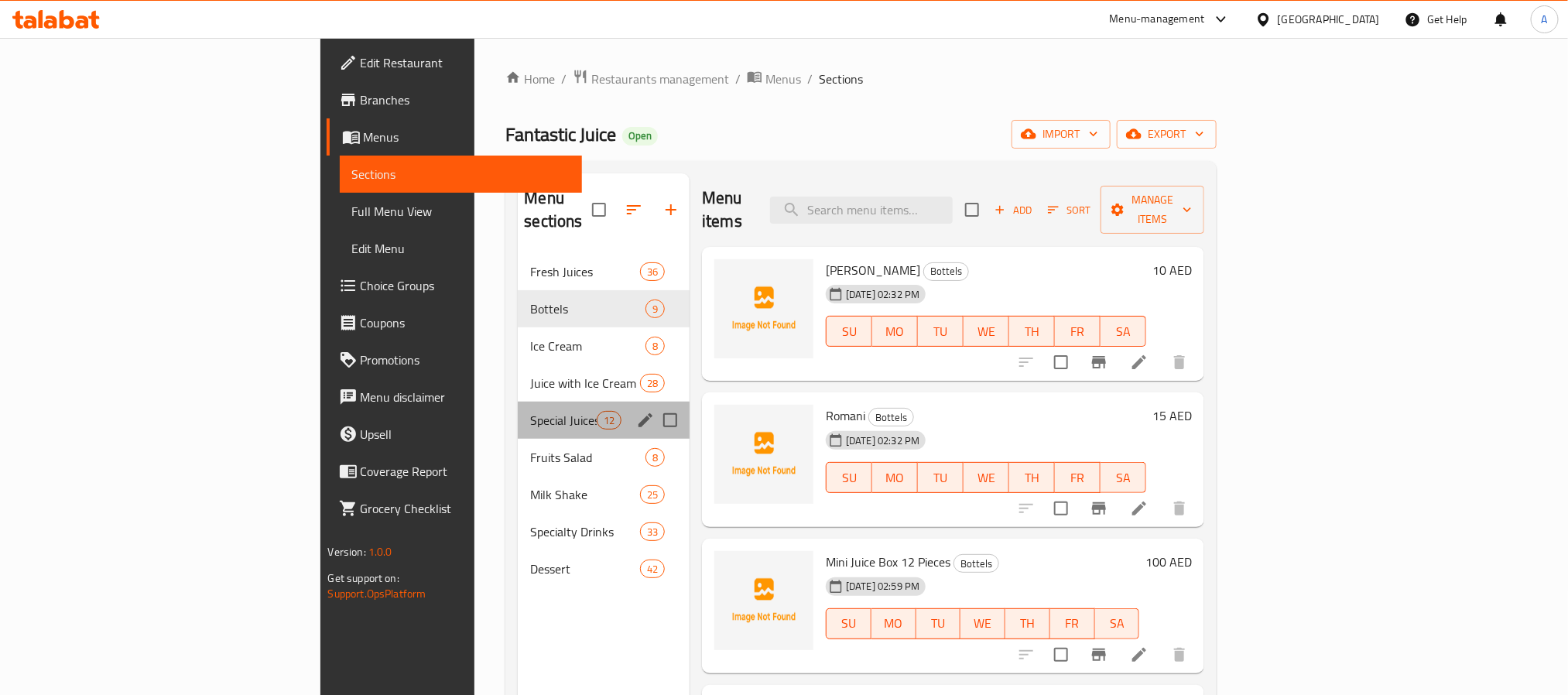
click at [517, 402] on div "Special Juices 12" at bounding box center [603, 420] width 172 height 37
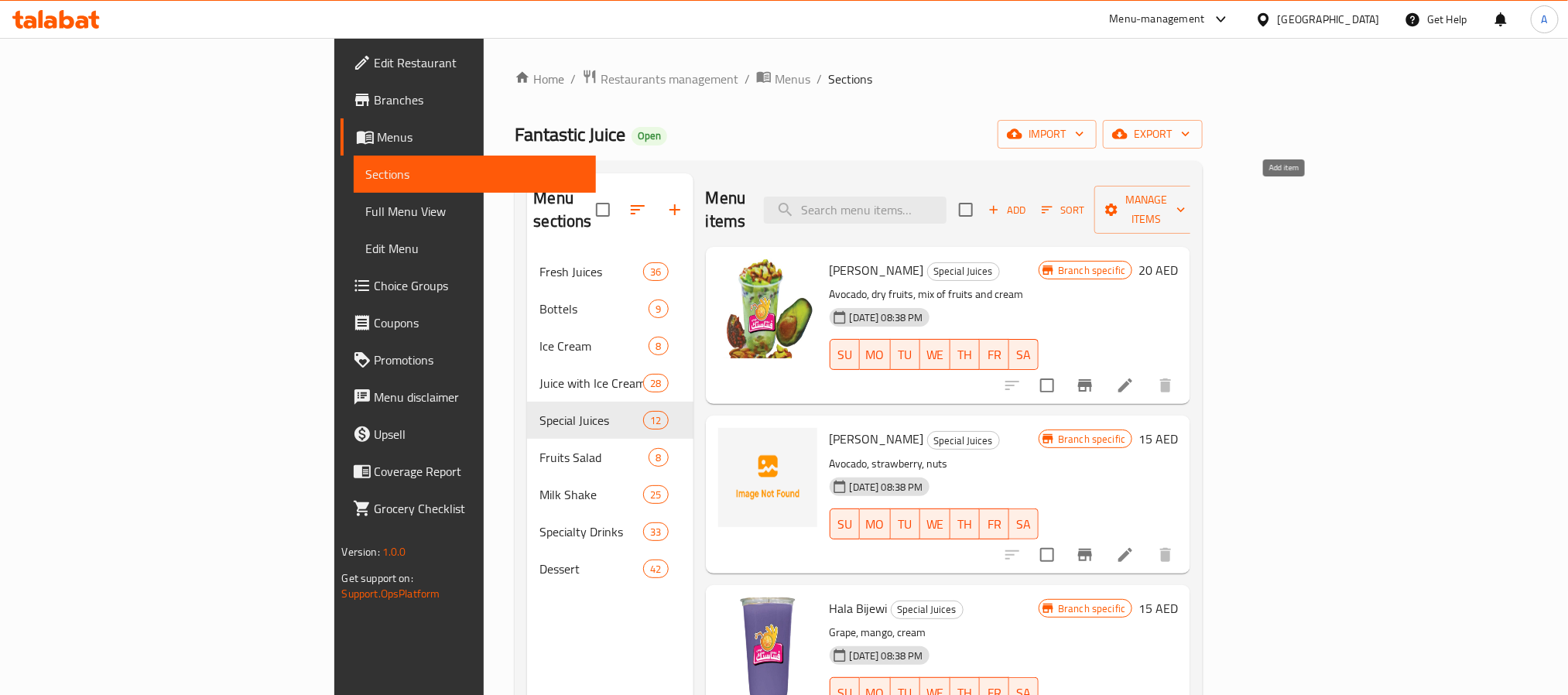
click at [1028, 201] on span "Add" at bounding box center [1006, 210] width 42 height 17
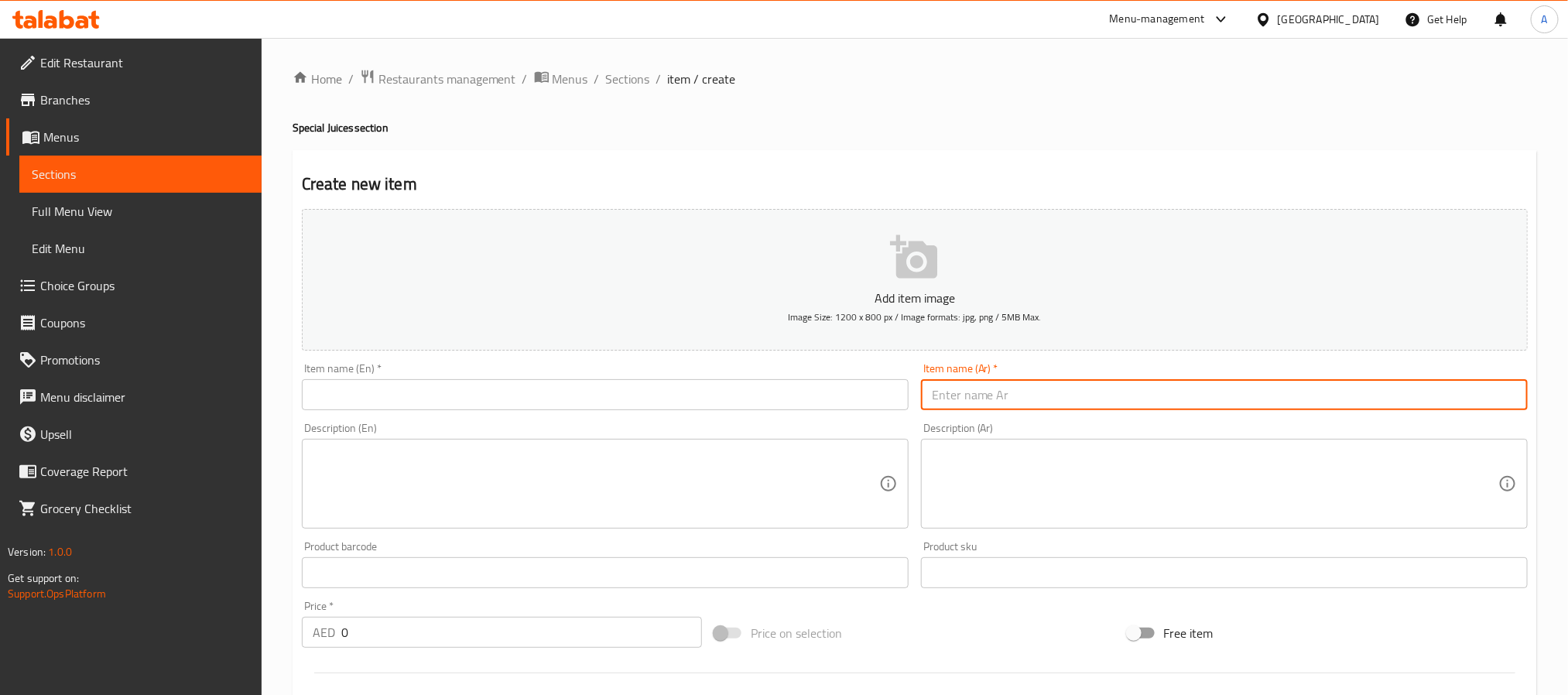
click at [1017, 393] on input "text" at bounding box center [1224, 395] width 607 height 31
paste input "كيت كات"
click at [1017, 393] on input "كيت كات" at bounding box center [1224, 395] width 607 height 31
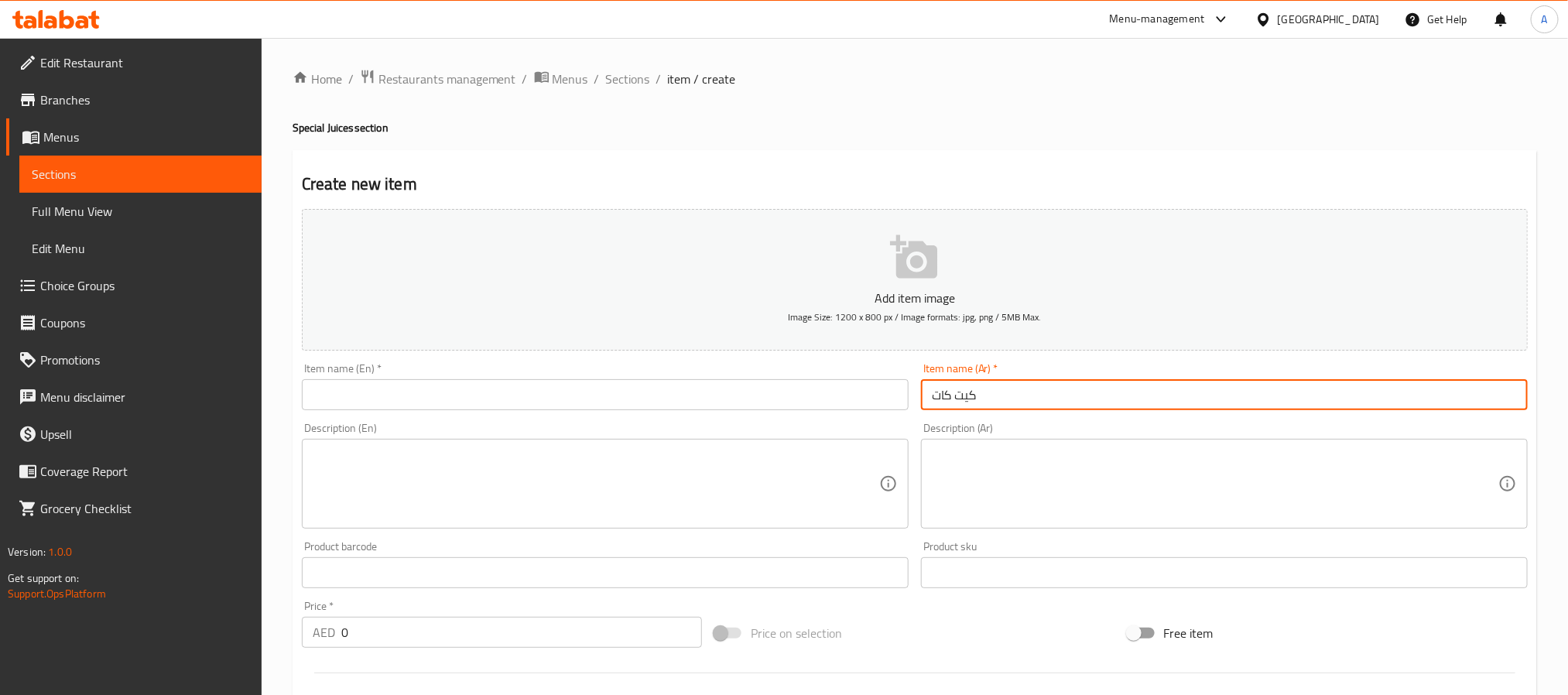
type input "كيت كات"
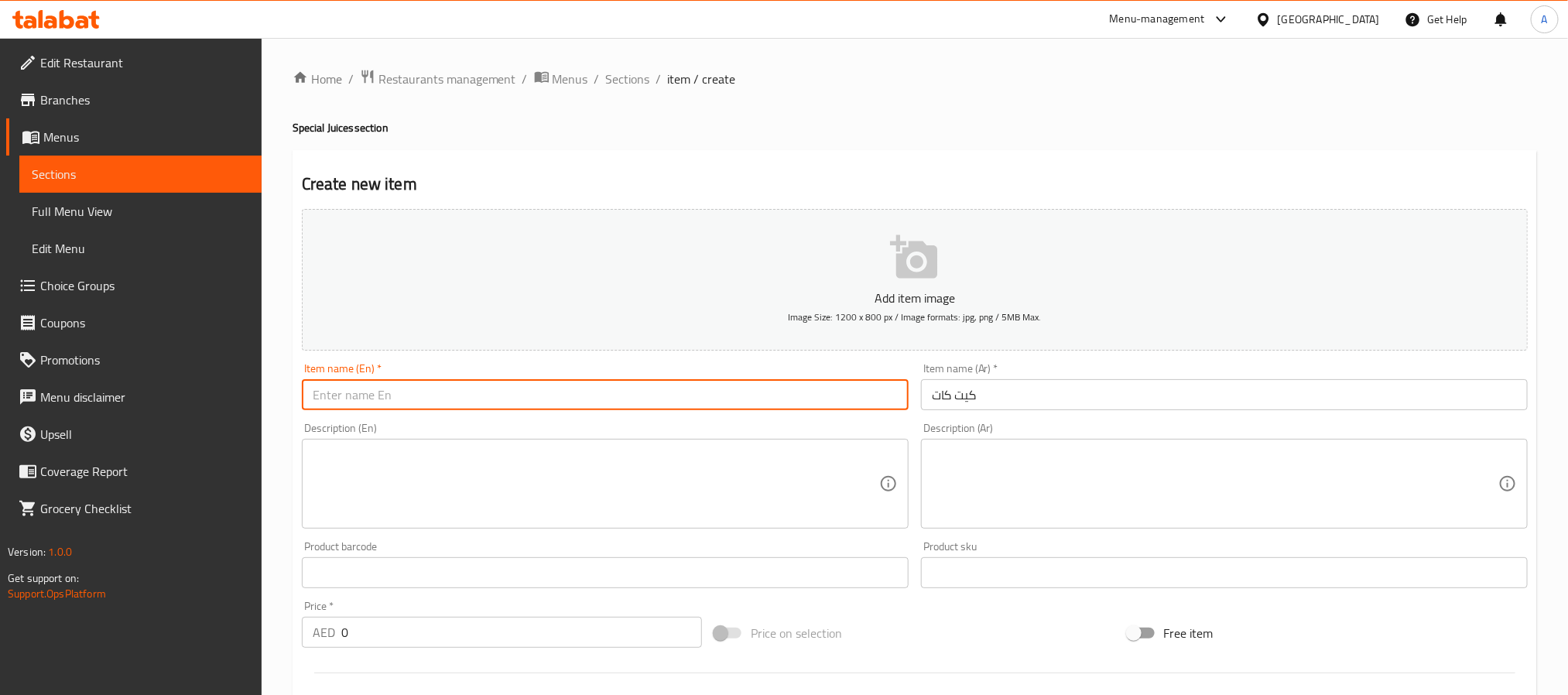
click at [551, 388] on input "text" at bounding box center [605, 395] width 607 height 31
paste input "Kit Kat"
click at [335, 395] on input "Kit Kat" at bounding box center [605, 395] width 607 height 31
type input "KitKat"
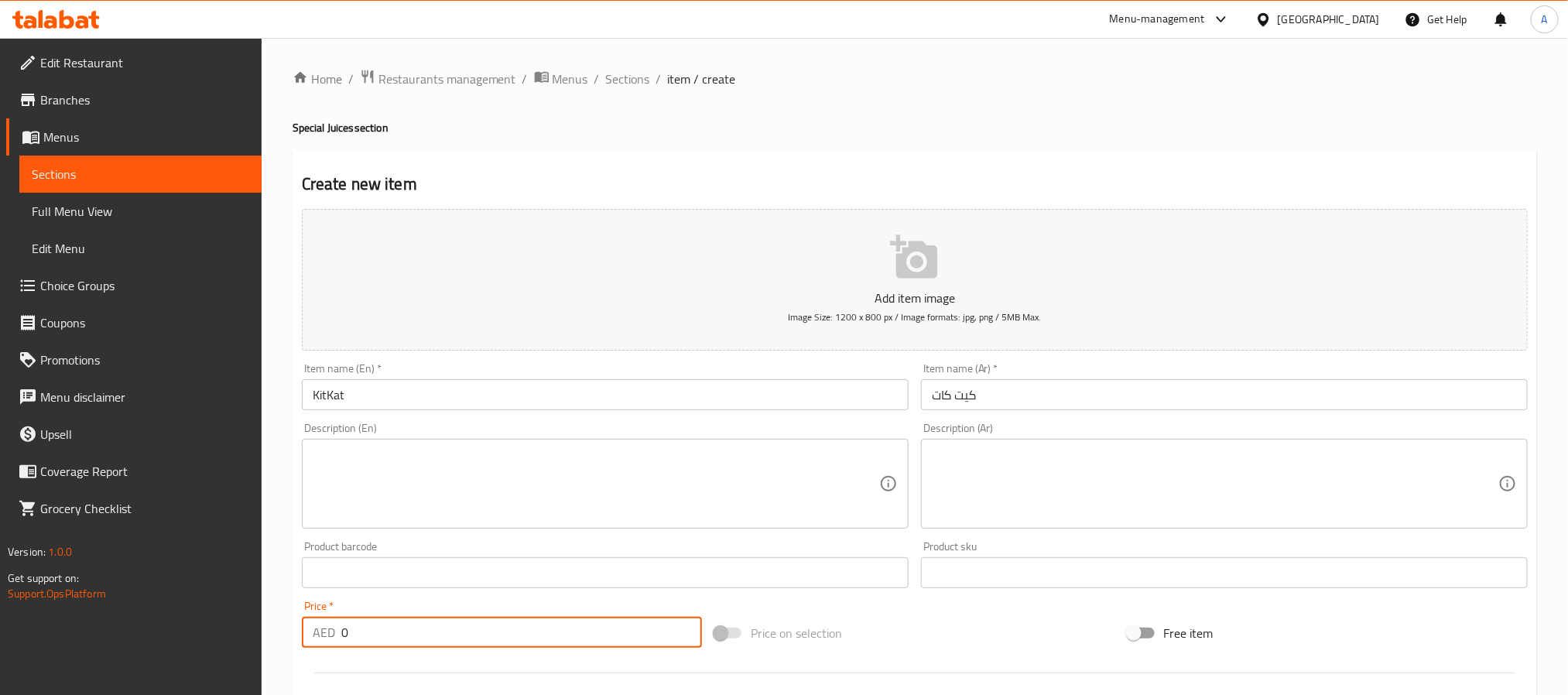
drag, startPoint x: 369, startPoint y: 636, endPoint x: 285, endPoint y: 624, distance: 84.9
click at [285, 624] on div "Home / Restaurants management / Menus / Sections / item / create Special Juices…" at bounding box center [914, 566] width 1306 height 1056
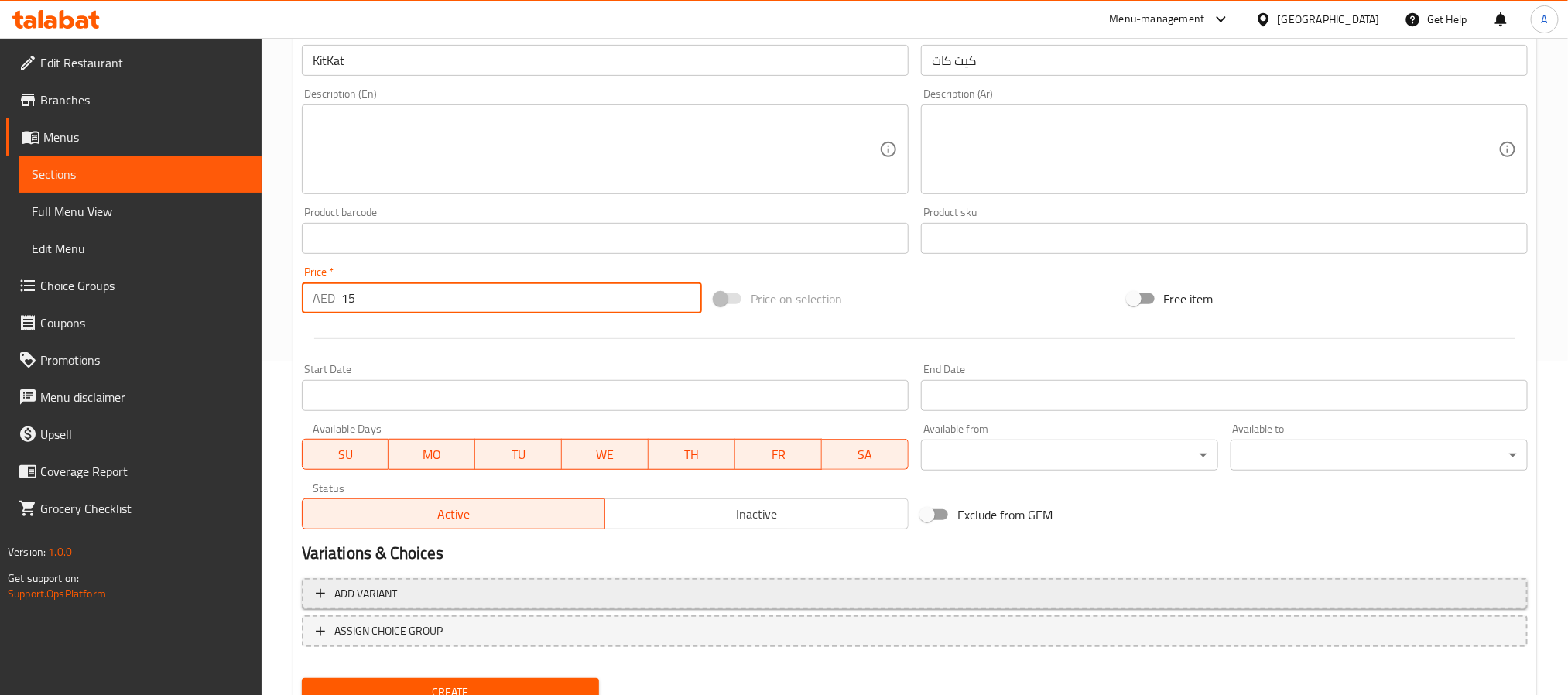
scroll to position [348, 0]
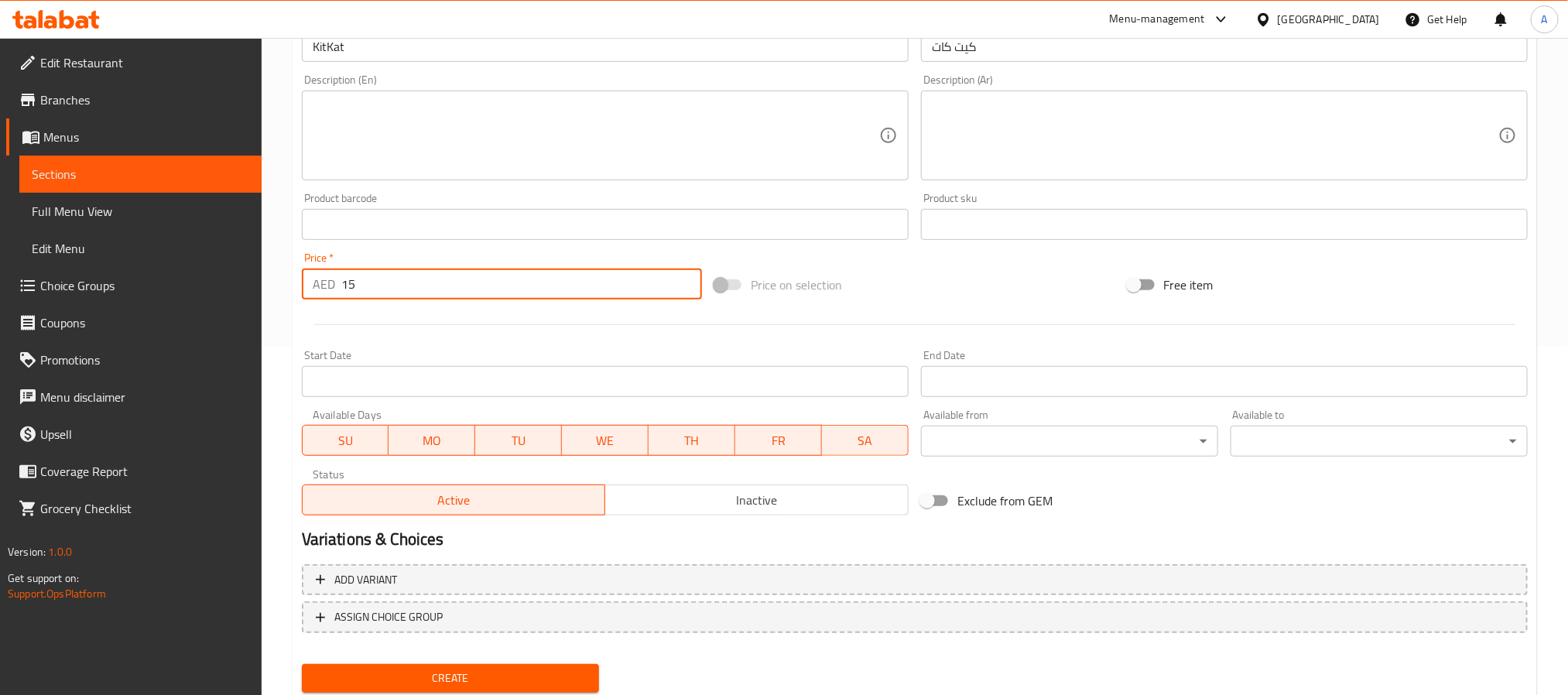
type input "15"
click at [492, 669] on span "Create" at bounding box center [450, 678] width 273 height 19
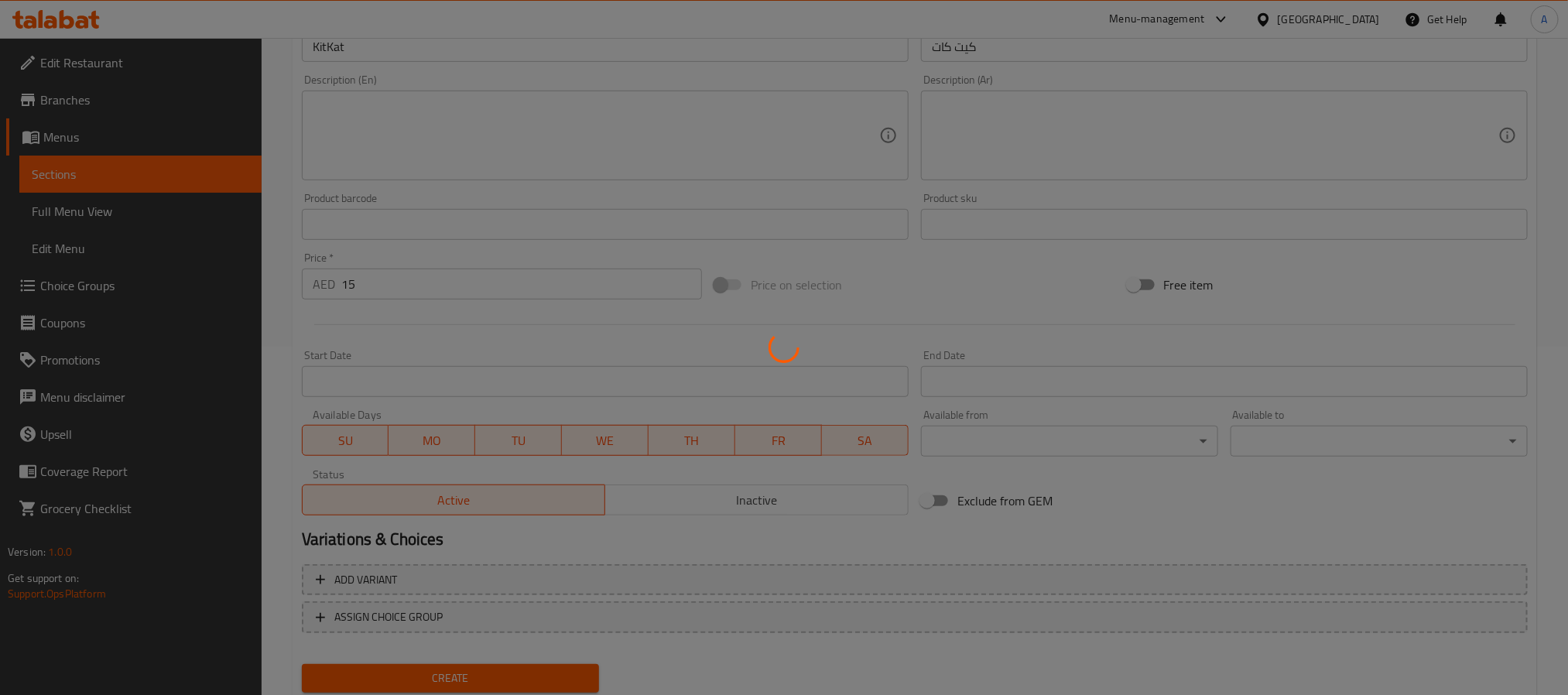
type input "0"
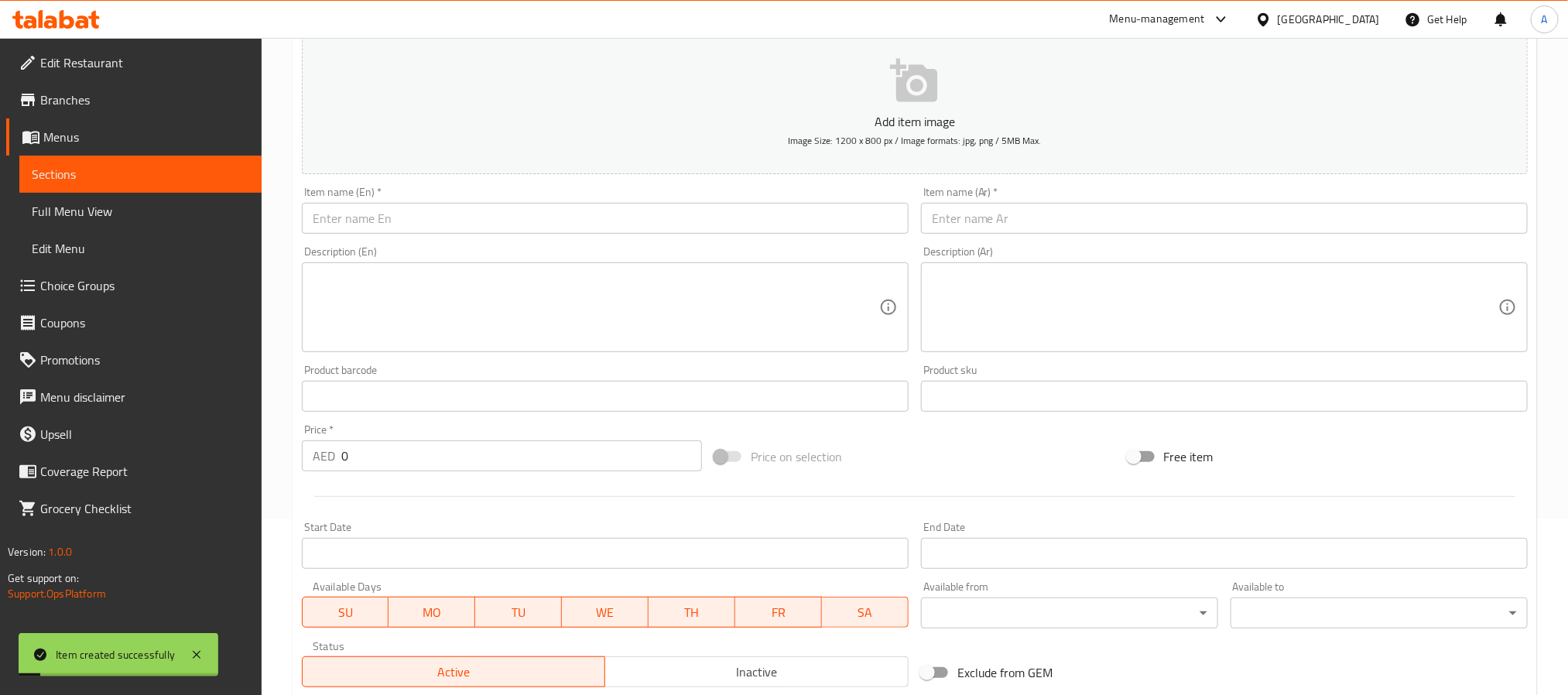
scroll to position [0, 0]
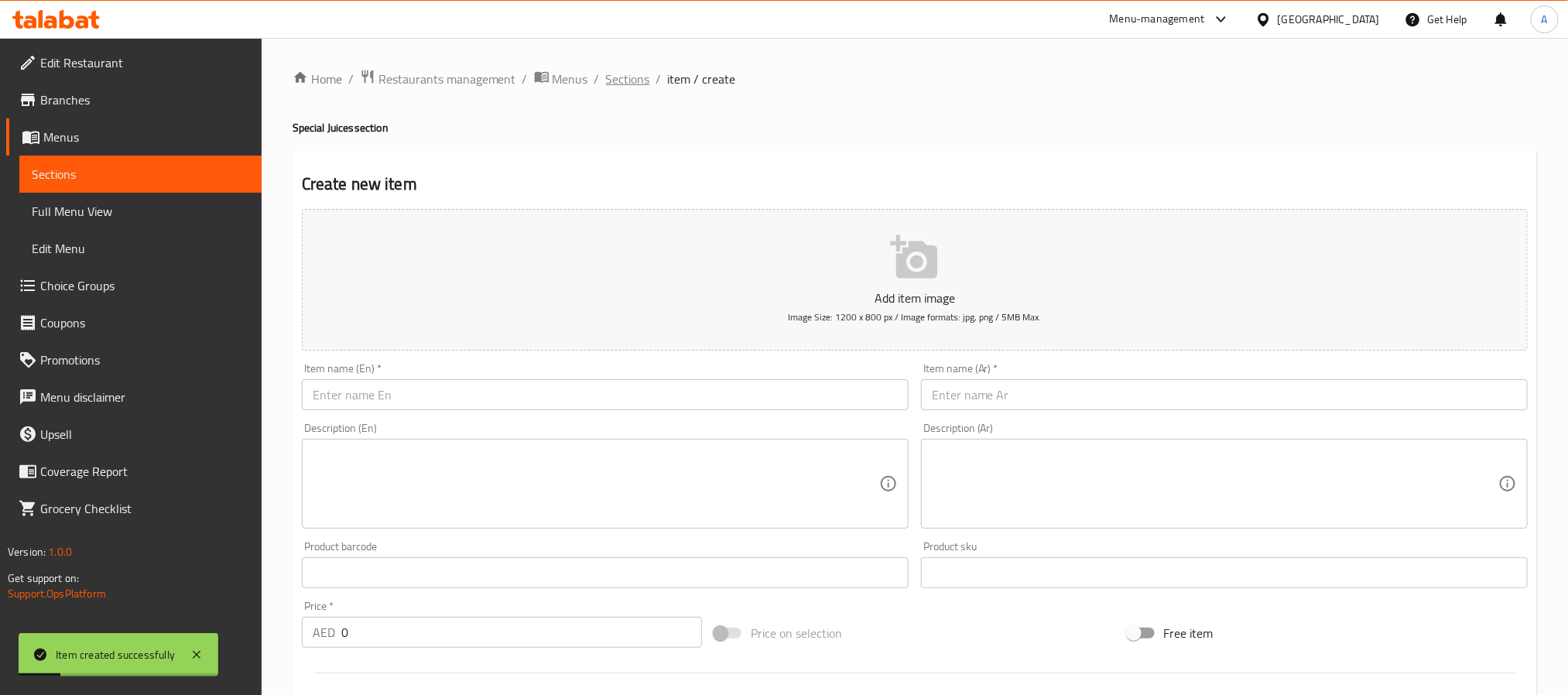
click at [625, 74] on span "Sections" at bounding box center [628, 78] width 44 height 18
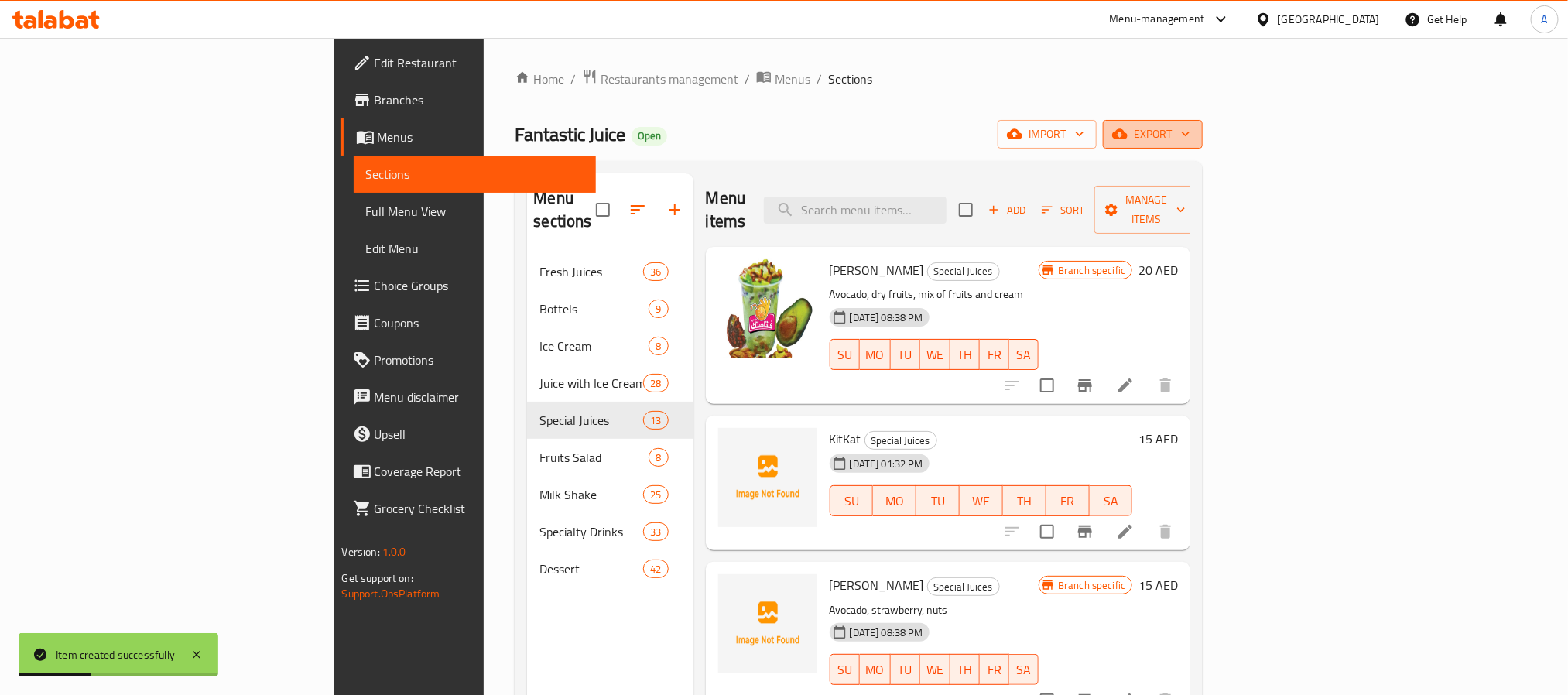
click at [1190, 139] on span "export" at bounding box center [1152, 134] width 75 height 19
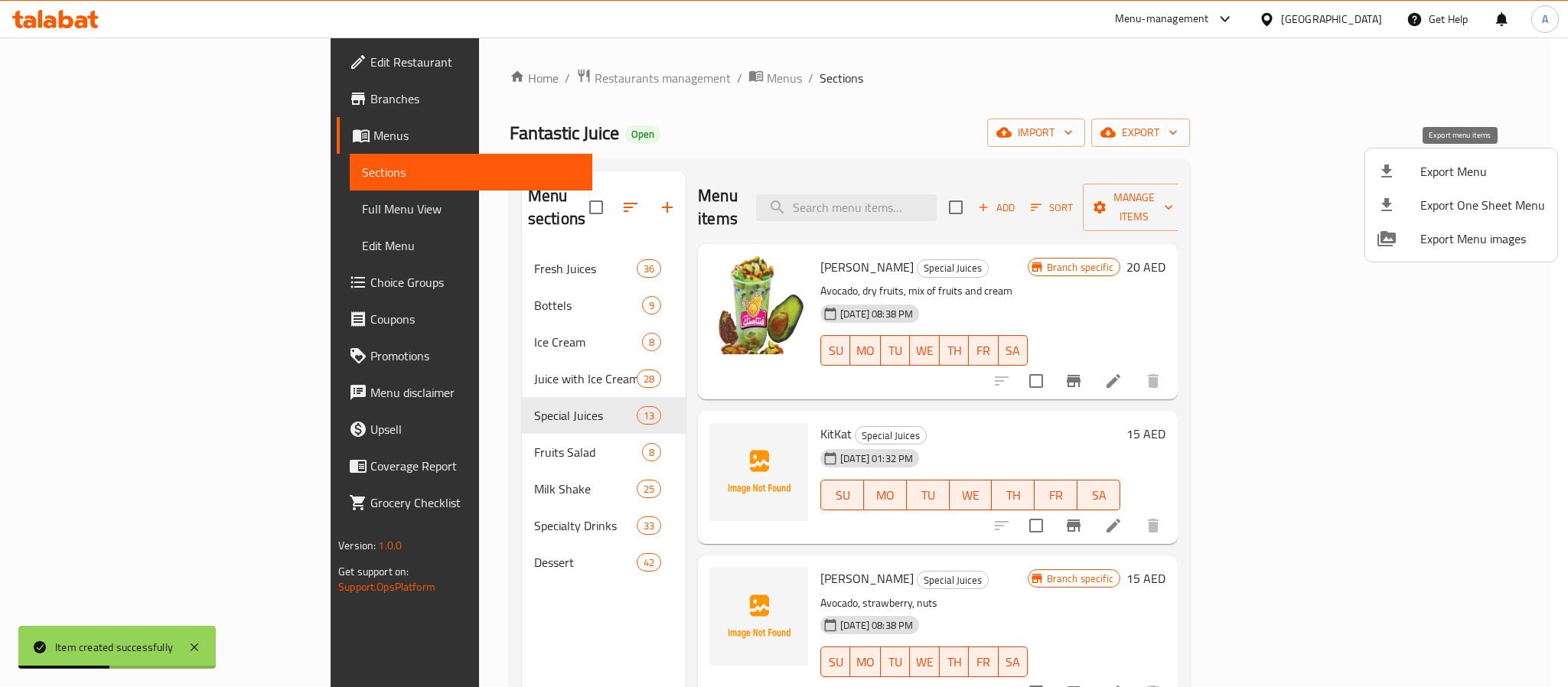
click at [1449, 175] on span "Export Menu" at bounding box center [1483, 171] width 125 height 18
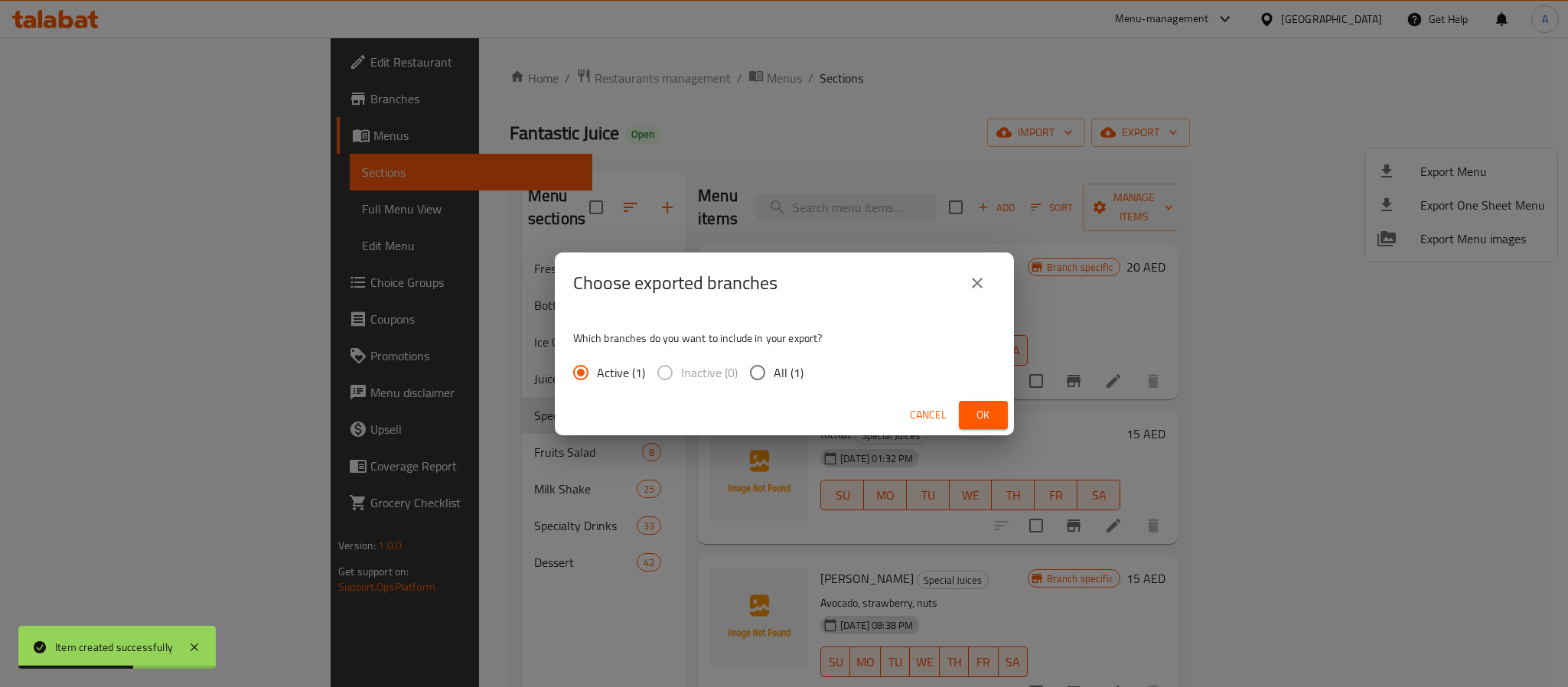
click at [758, 368] on input "All (1)" at bounding box center [757, 372] width 32 height 32
radio input "true"
click at [974, 414] on span "Ok" at bounding box center [983, 415] width 24 height 19
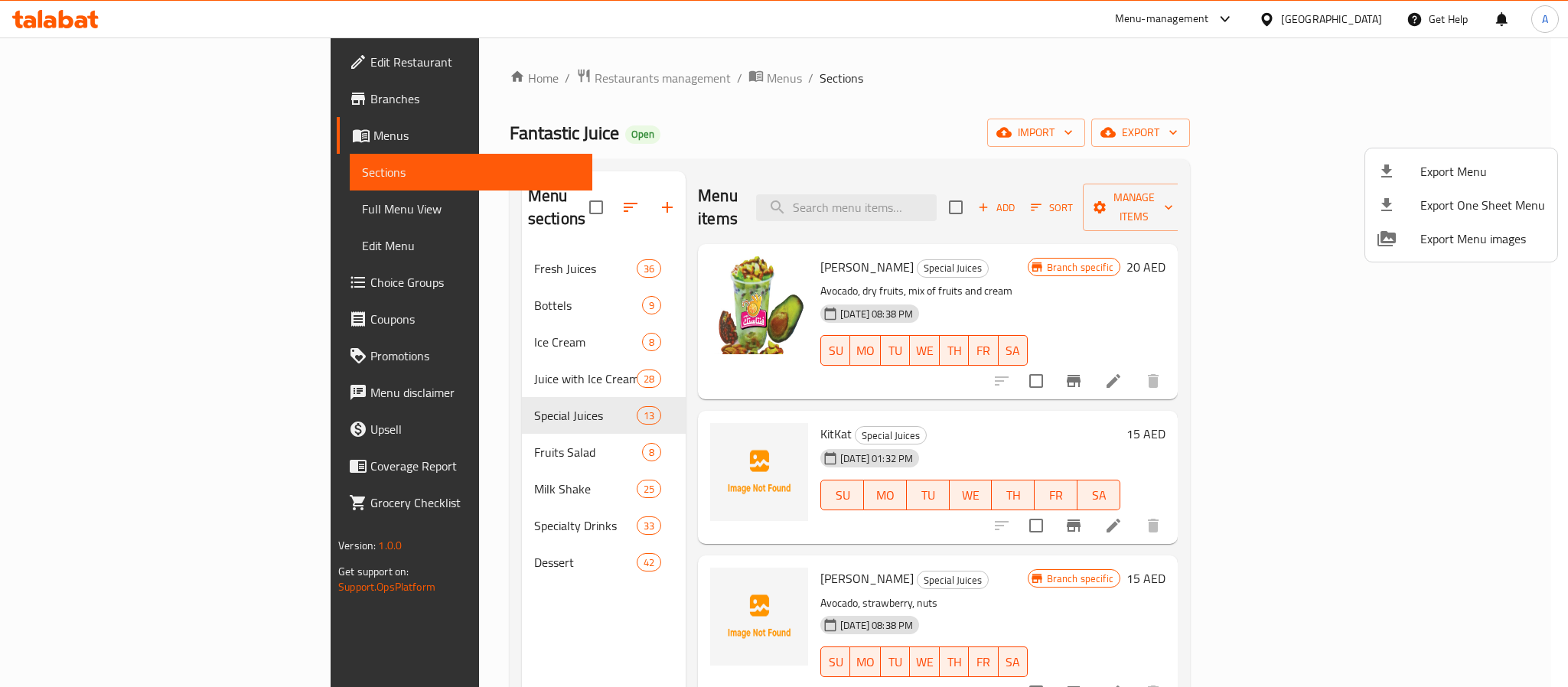
click at [763, 69] on div at bounding box center [784, 343] width 1568 height 687
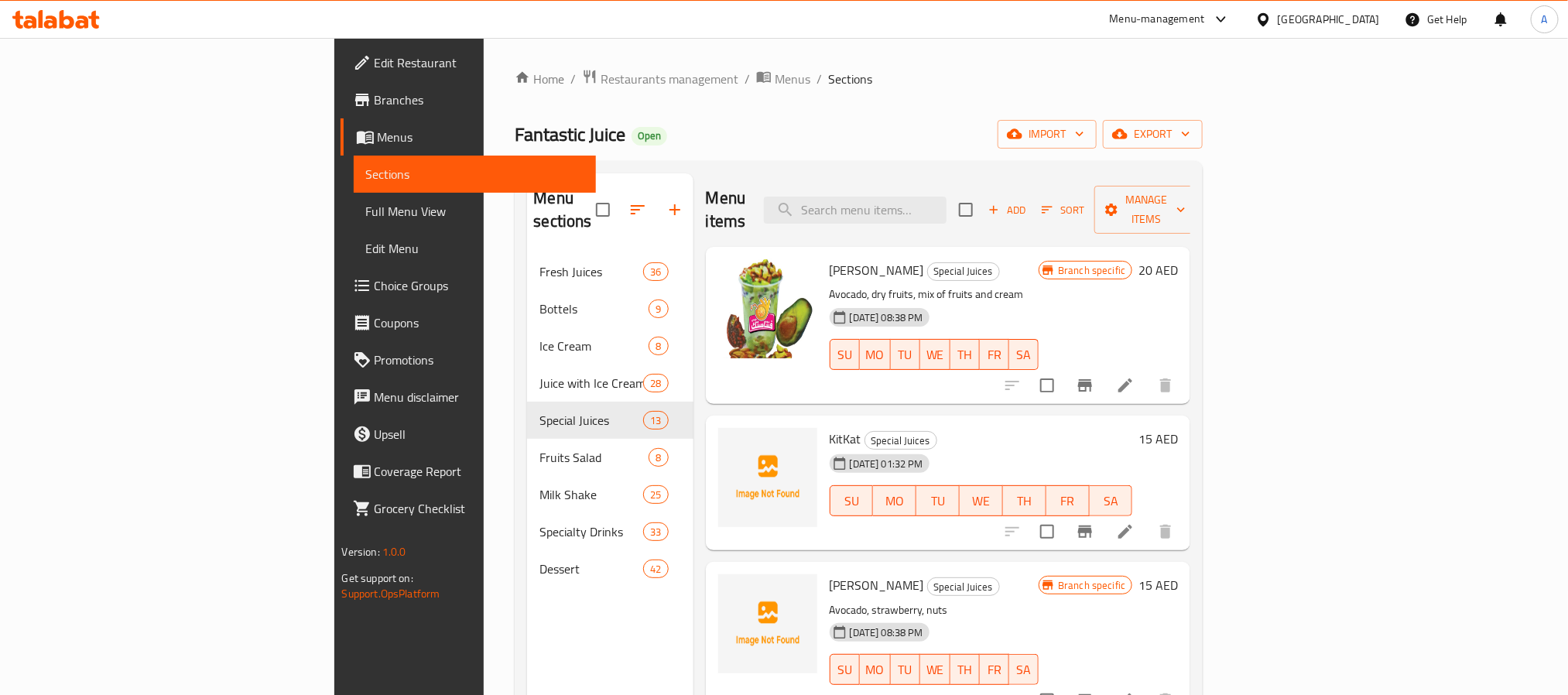
click at [1340, 11] on div "[GEOGRAPHIC_DATA]" at bounding box center [1328, 19] width 102 height 17
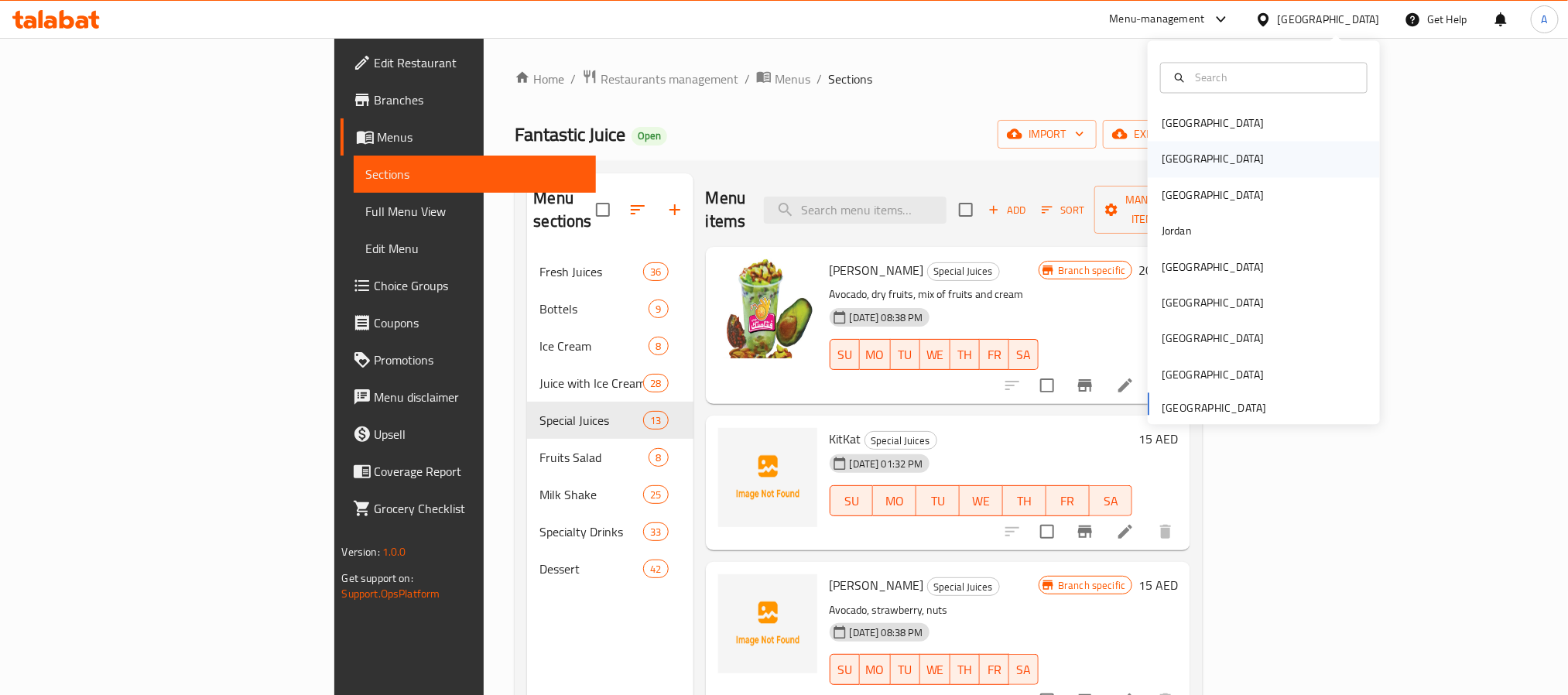
click at [1164, 156] on div "[GEOGRAPHIC_DATA]" at bounding box center [1212, 158] width 102 height 17
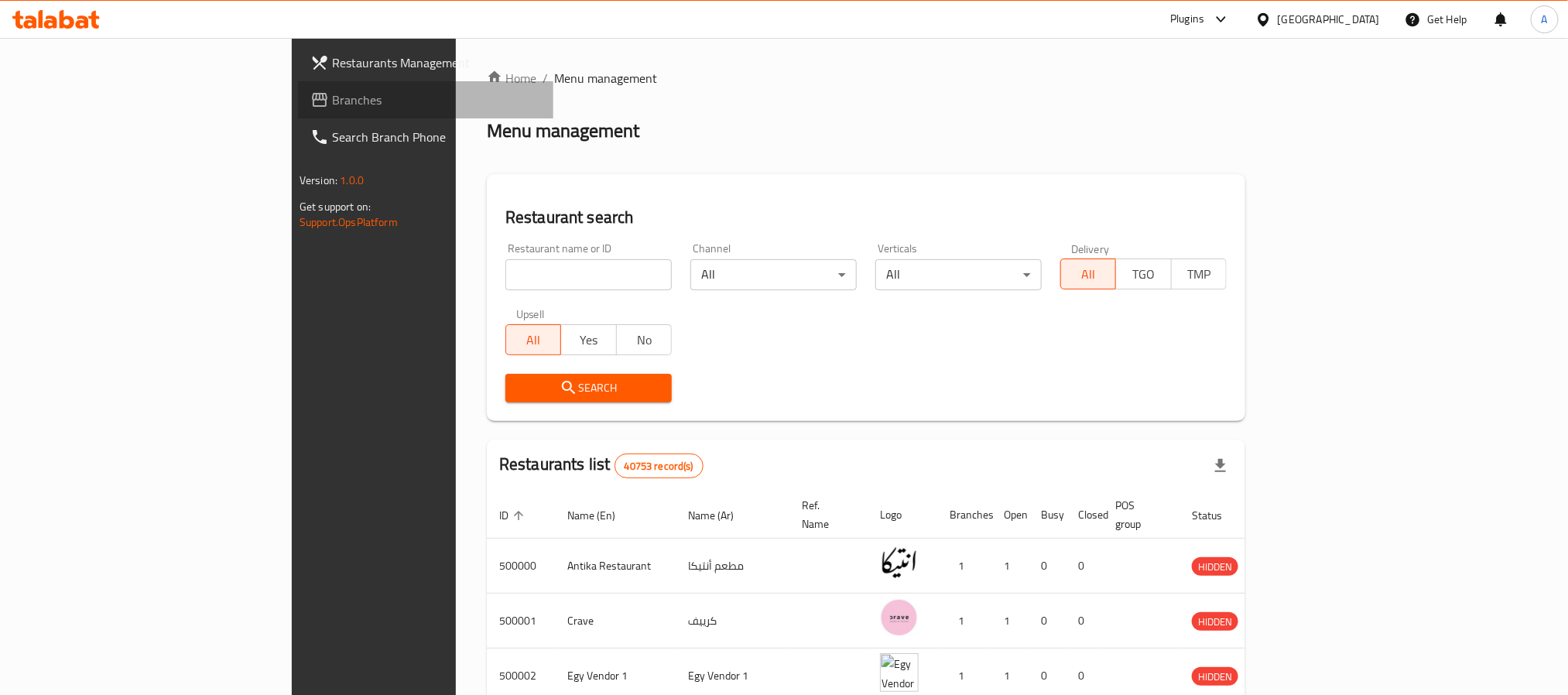
click at [332, 105] on span "Branches" at bounding box center [437, 99] width 209 height 18
